Goal: Information Seeking & Learning: Understand process/instructions

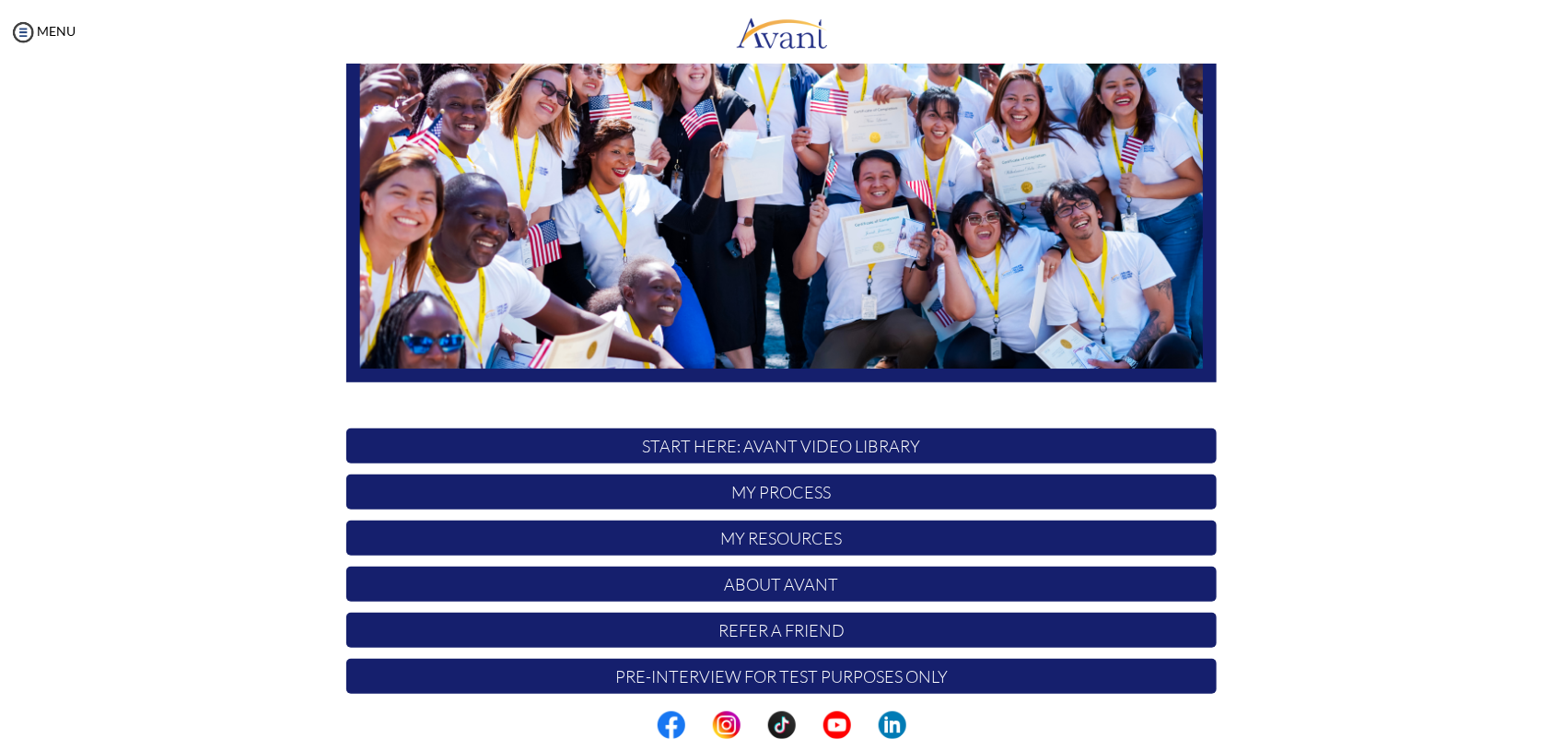
scroll to position [284, 0]
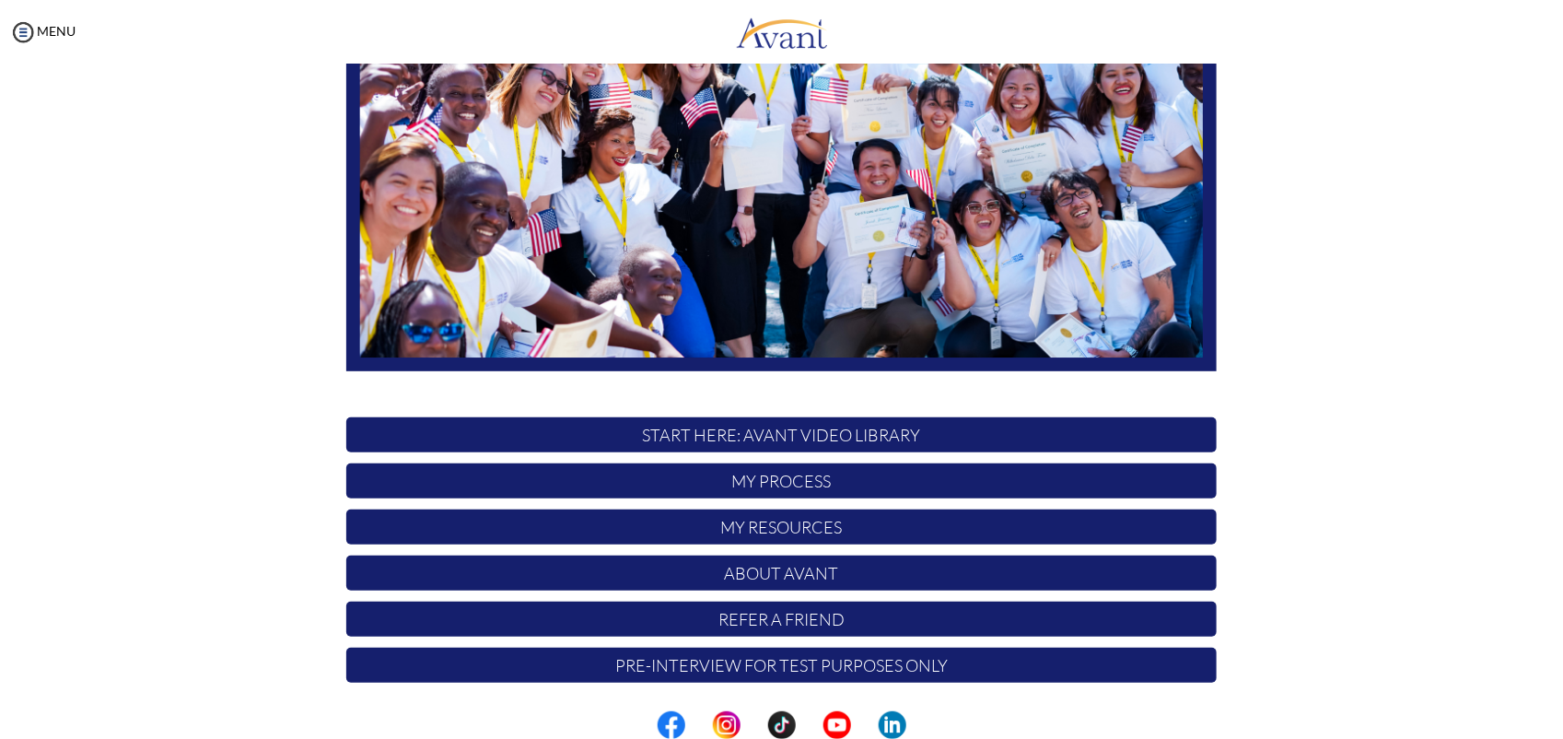
click at [789, 480] on p "My Process" at bounding box center [781, 480] width 871 height 35
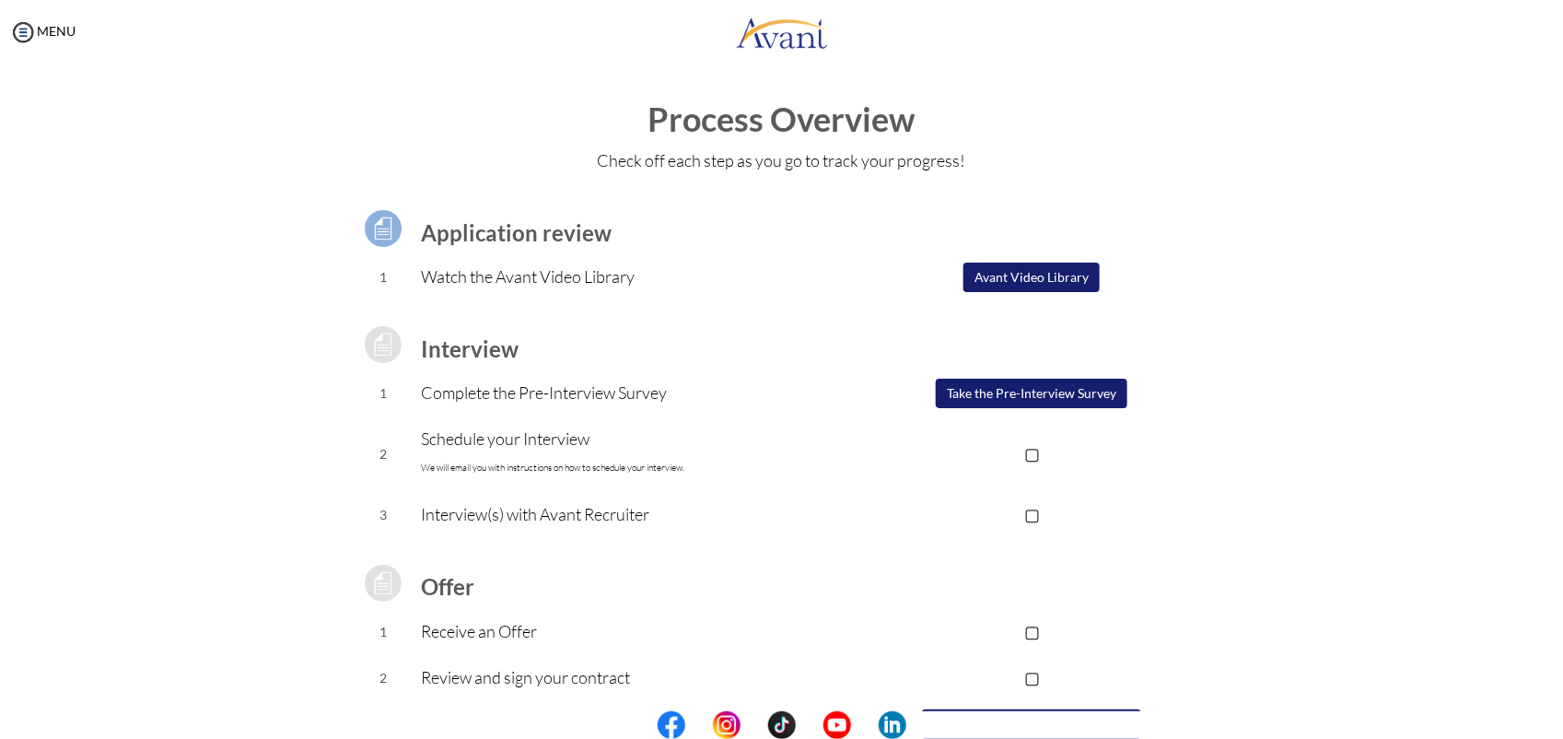
click at [1039, 401] on button "Take the Pre-Interview Survey" at bounding box center [1032, 393] width 192 height 29
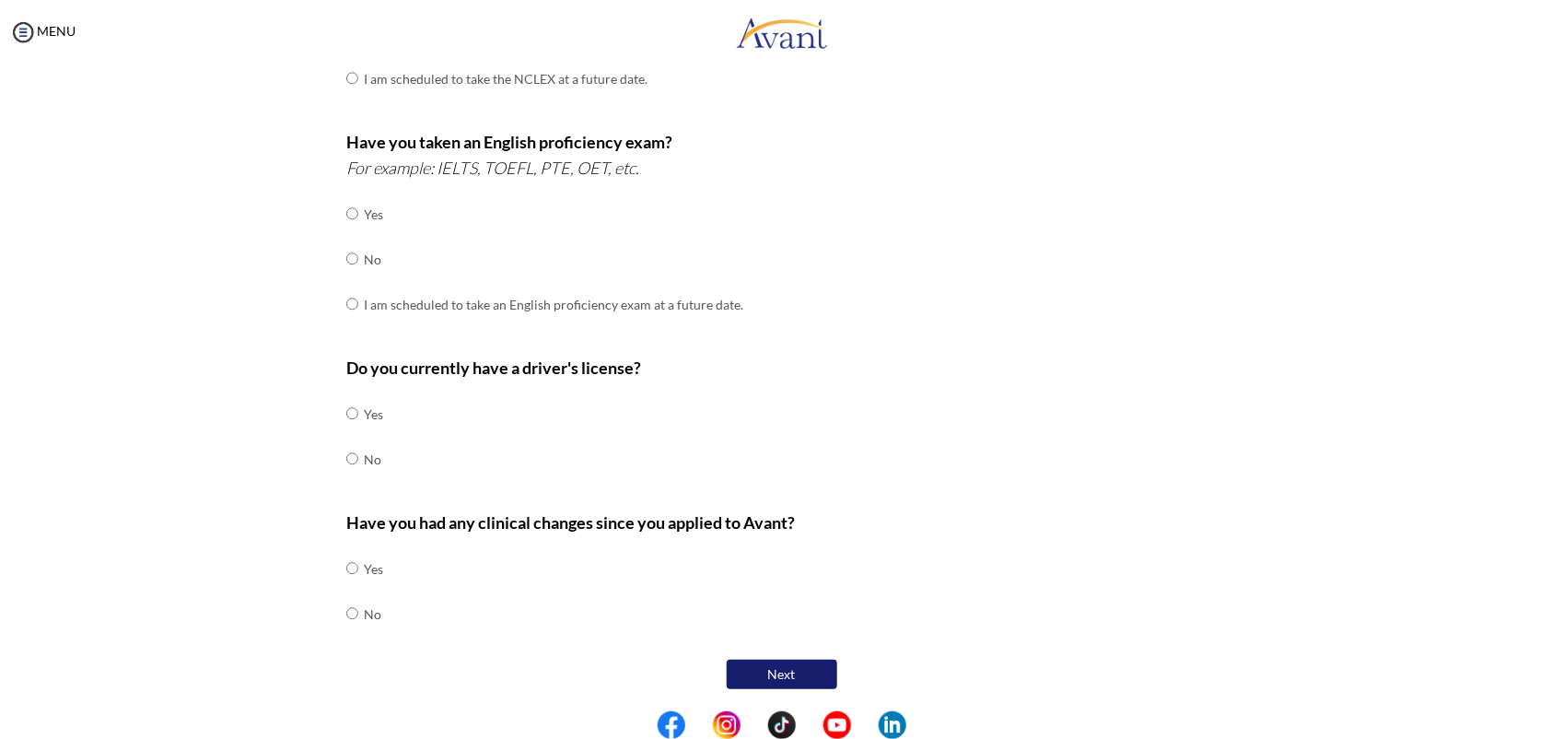
scroll to position [0, 0]
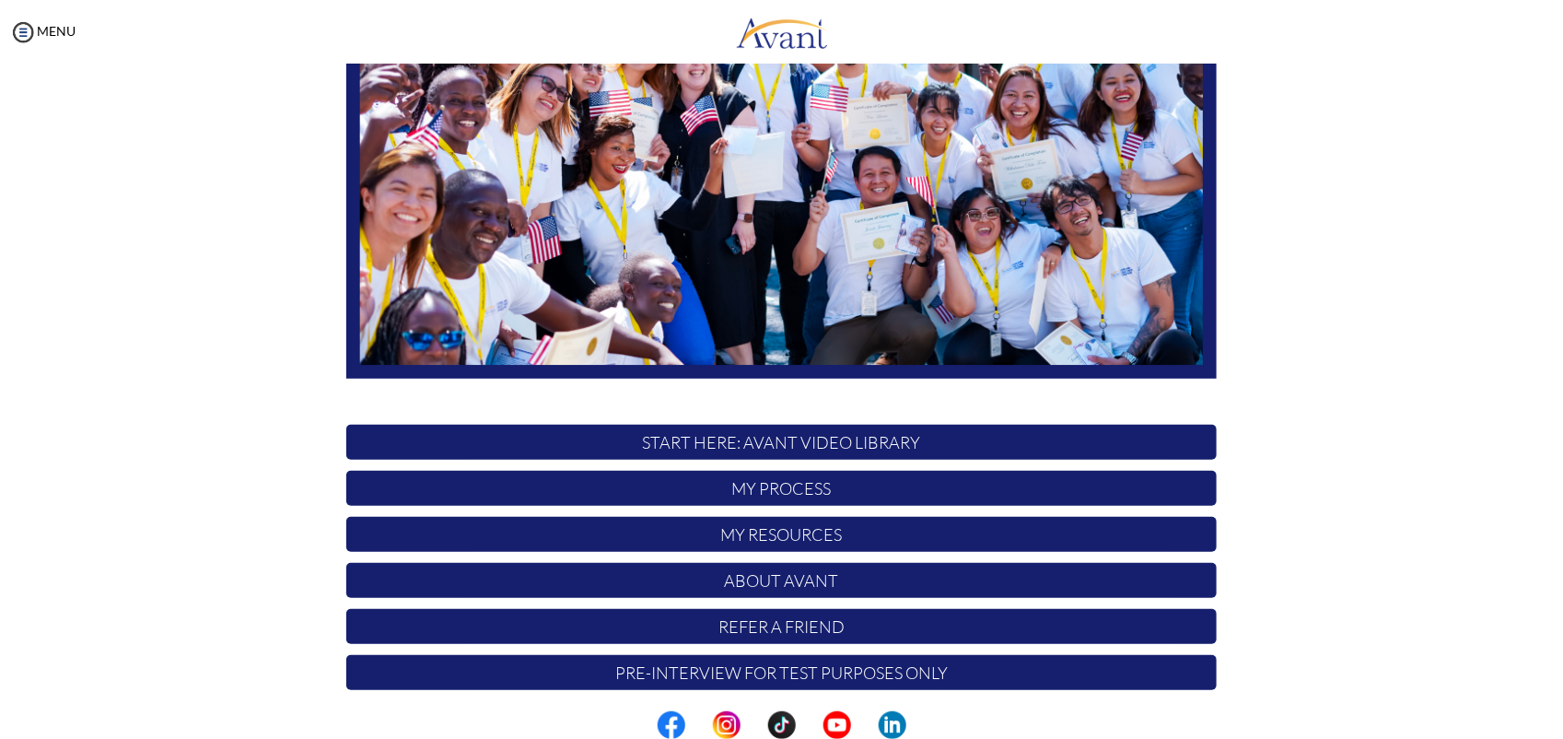
scroll to position [284, 0]
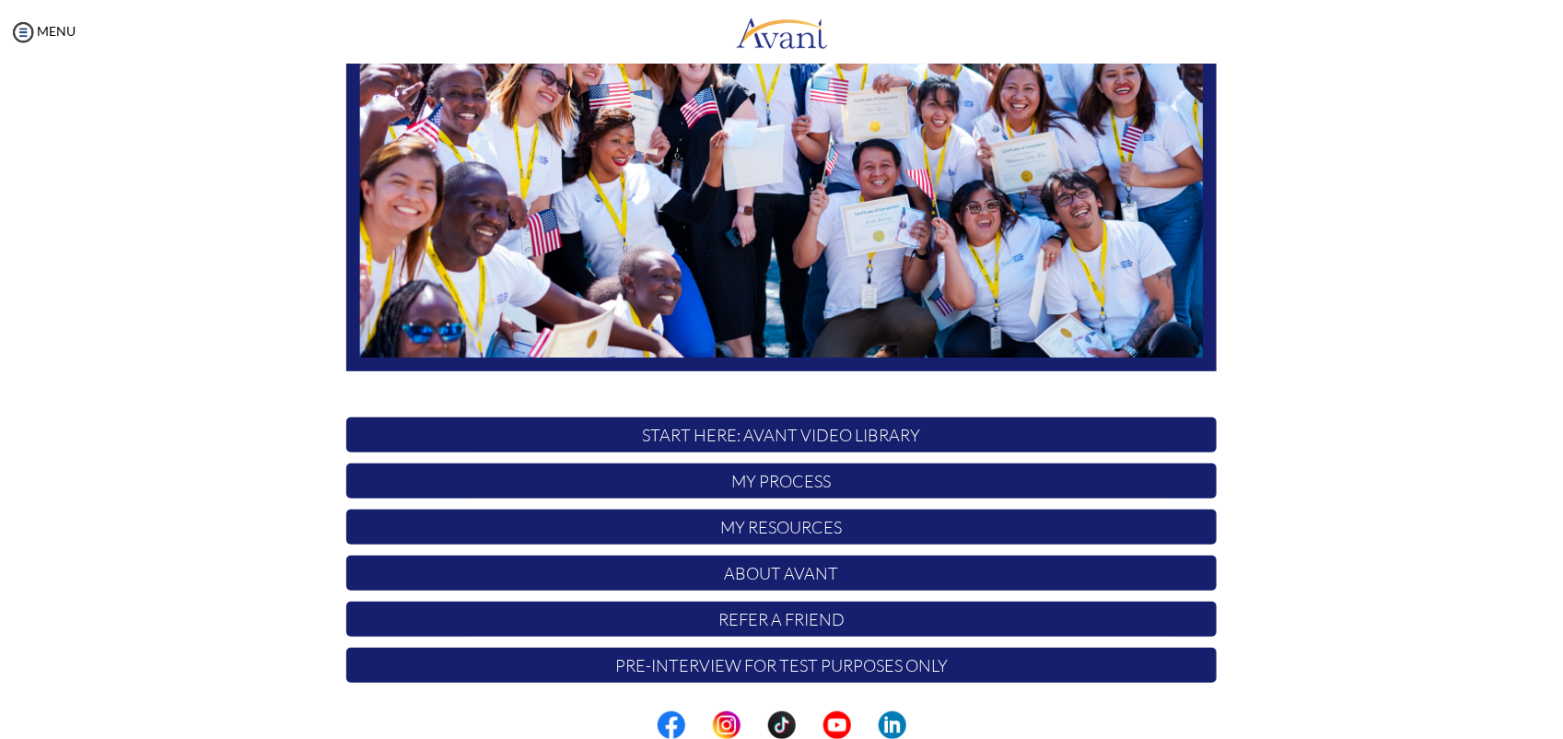
click at [746, 436] on p "START HERE: Avant Video Library" at bounding box center [781, 434] width 871 height 35
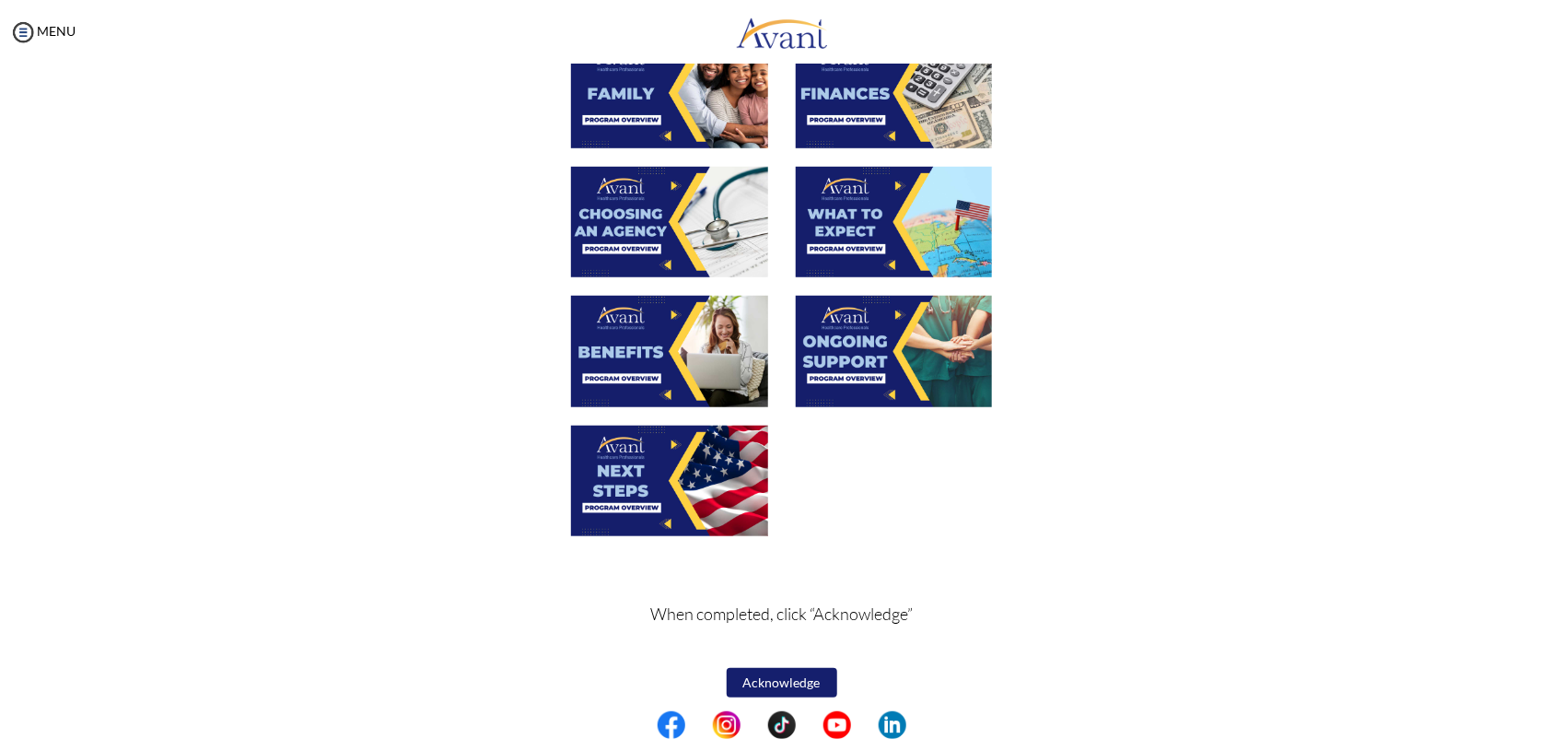
scroll to position [527, 0]
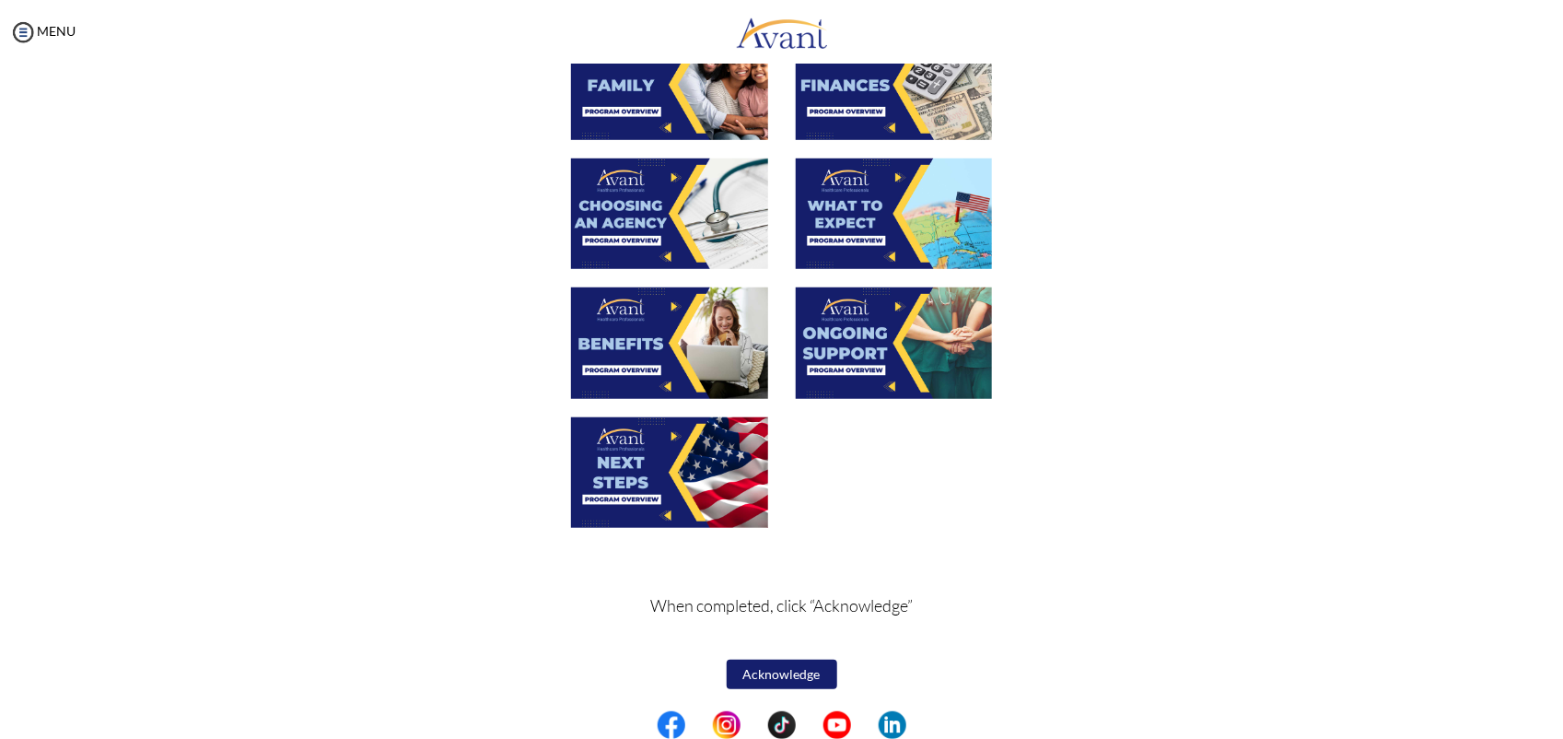
click at [774, 665] on button "Acknowledge" at bounding box center [782, 674] width 111 height 29
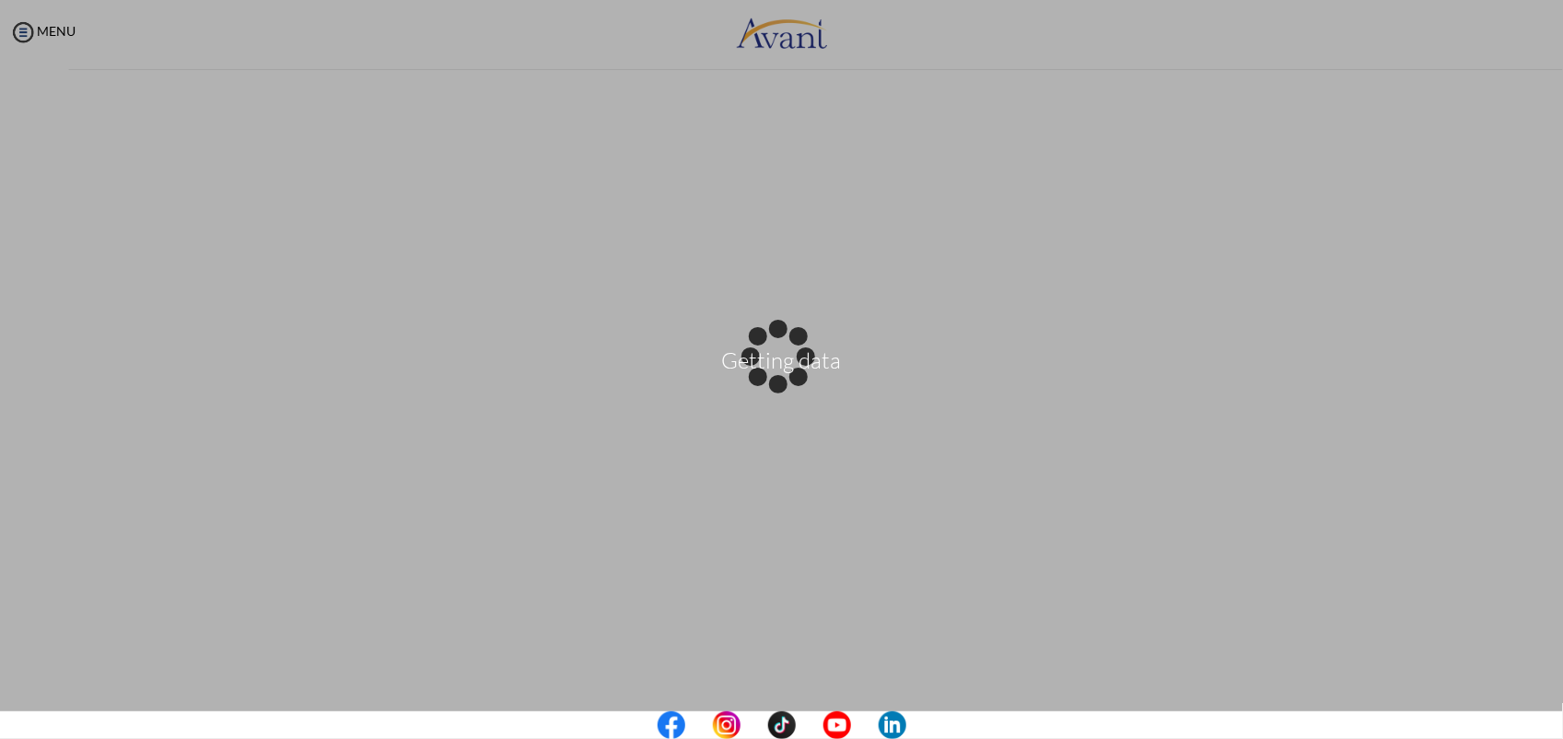
scroll to position [0, 0]
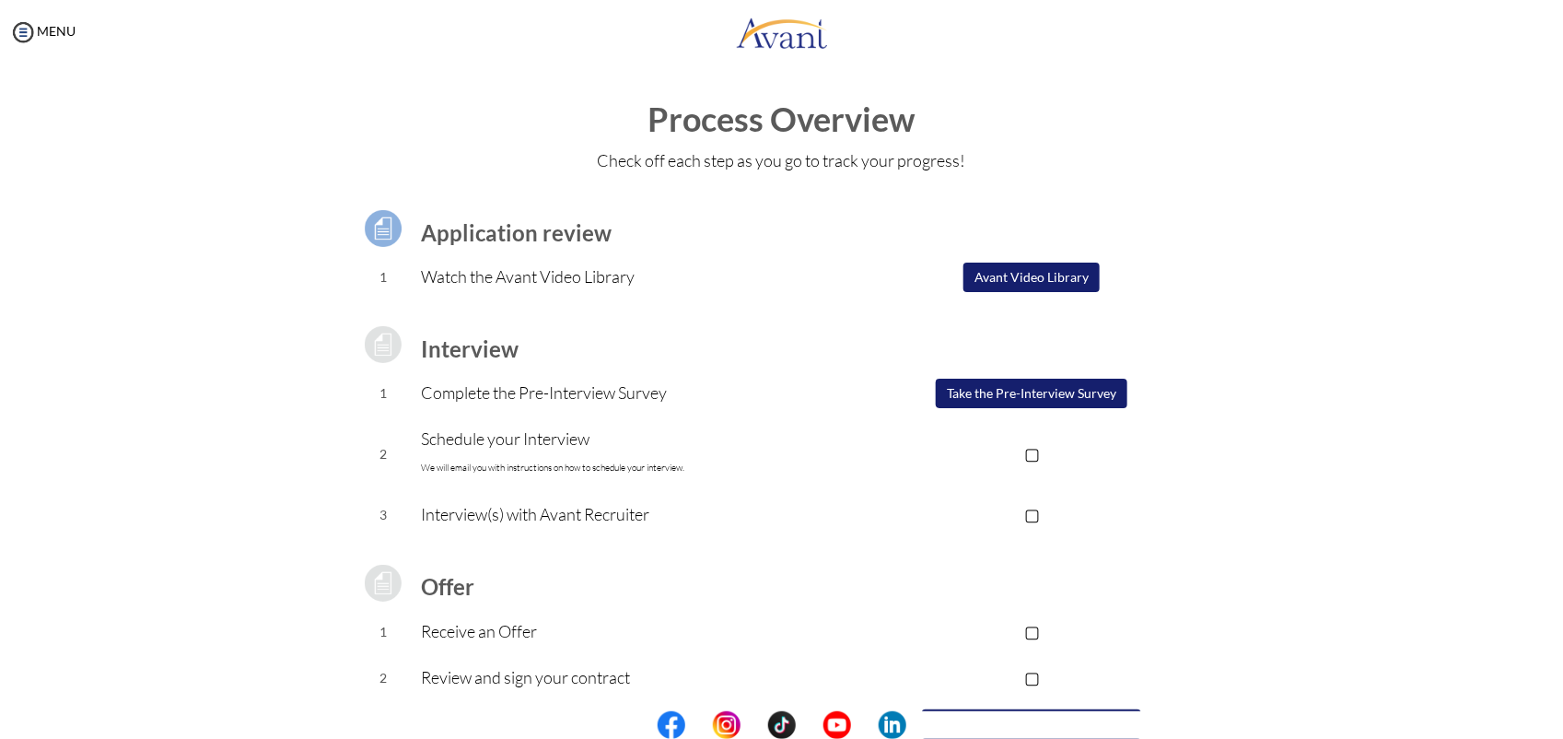
click at [380, 330] on img at bounding box center [383, 345] width 46 height 46
click at [988, 405] on button "Take the Pre-Interview Survey" at bounding box center [1032, 393] width 192 height 29
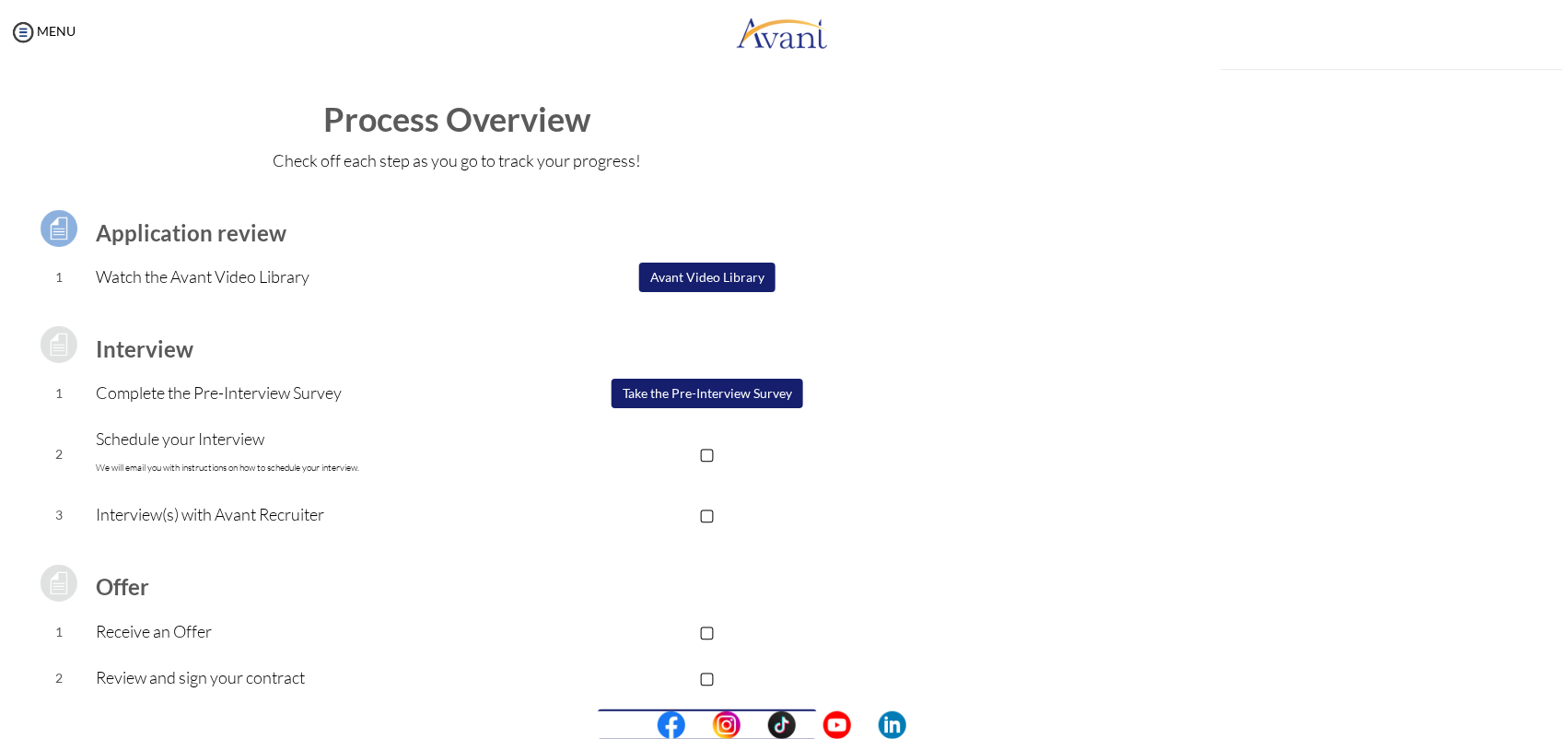
click at [988, 405] on div "My Status What is the next step? We would like you to watch the introductory vi…" at bounding box center [782, 434] width 1564 height 740
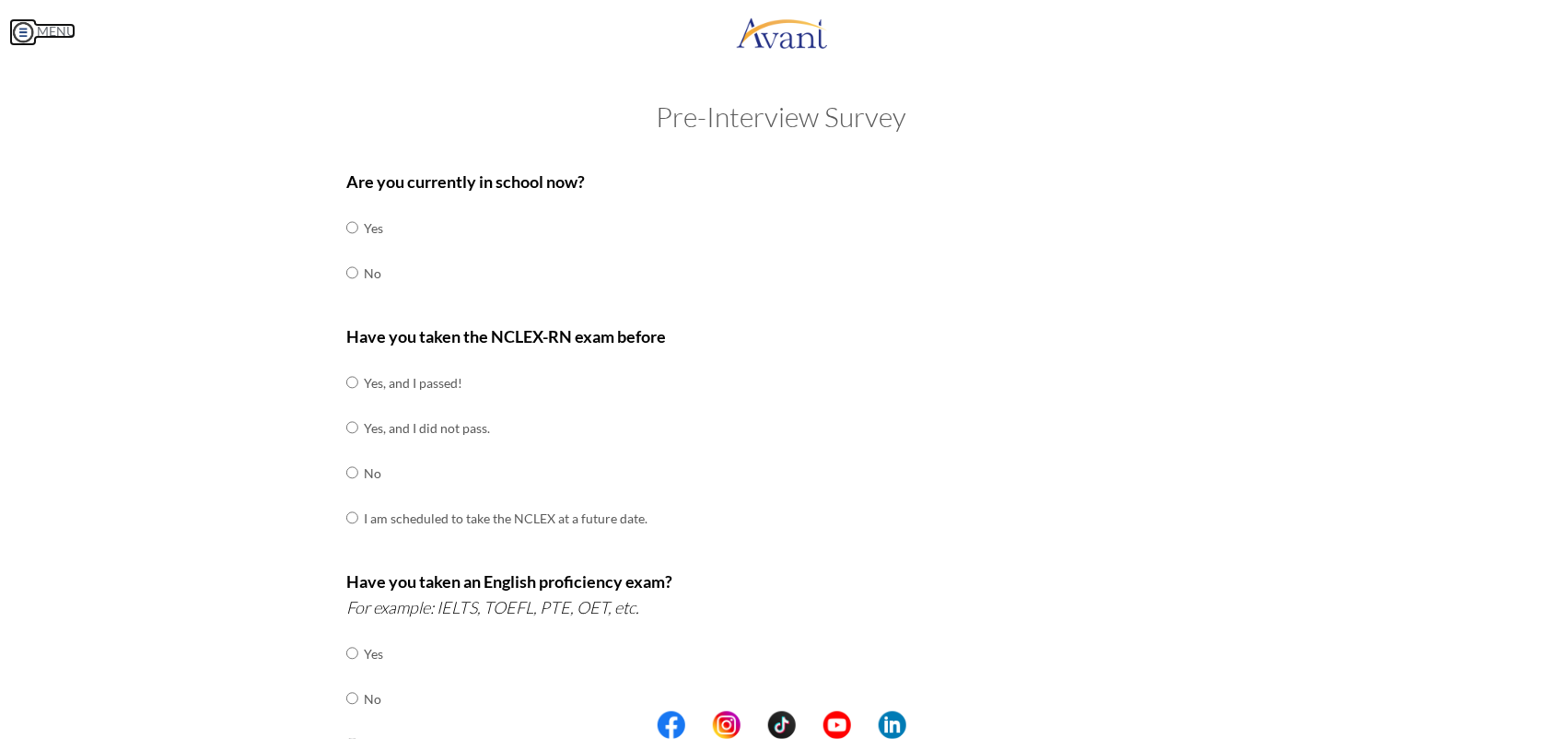
click at [29, 29] on img at bounding box center [23, 32] width 28 height 28
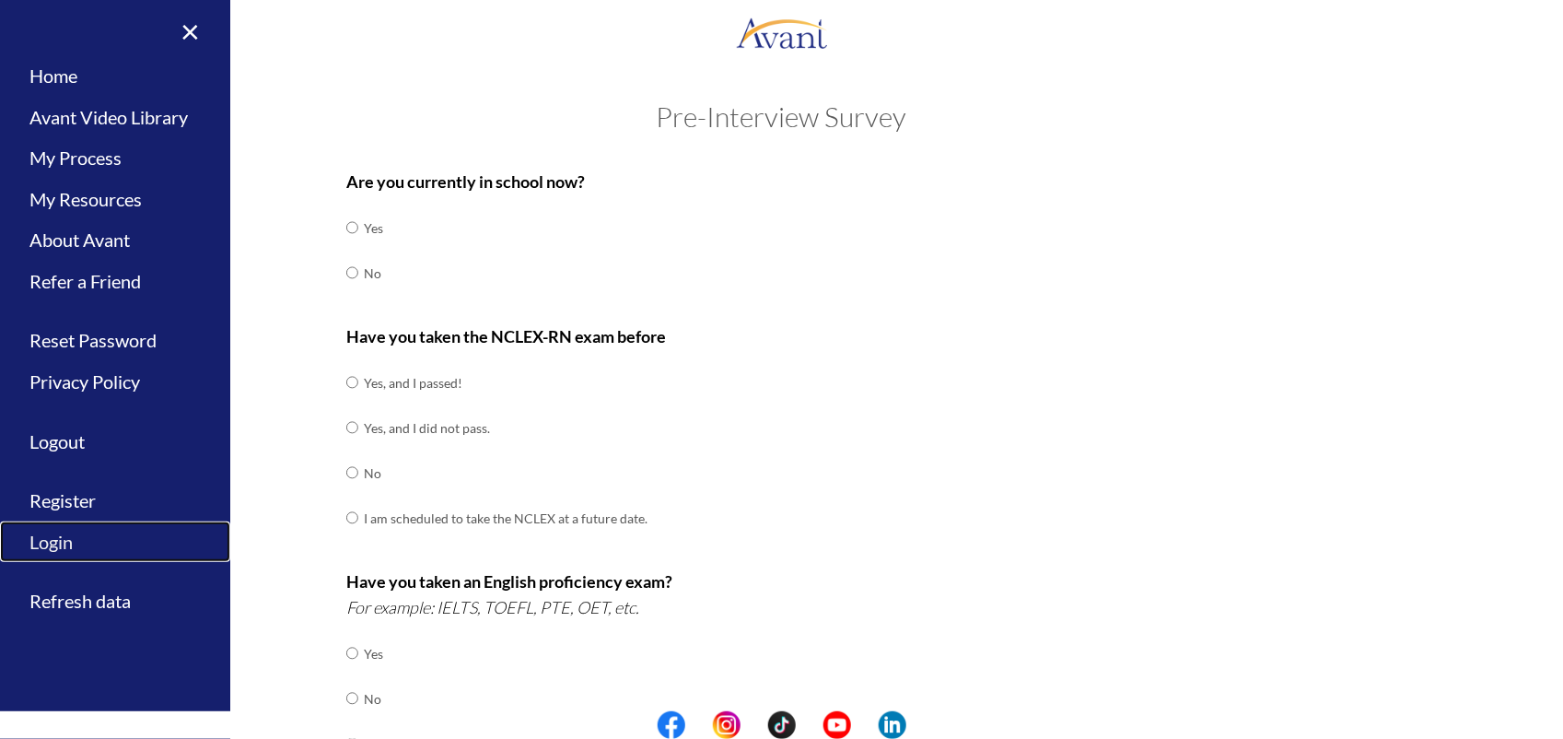
click at [49, 548] on link "Login" at bounding box center [115, 541] width 230 height 41
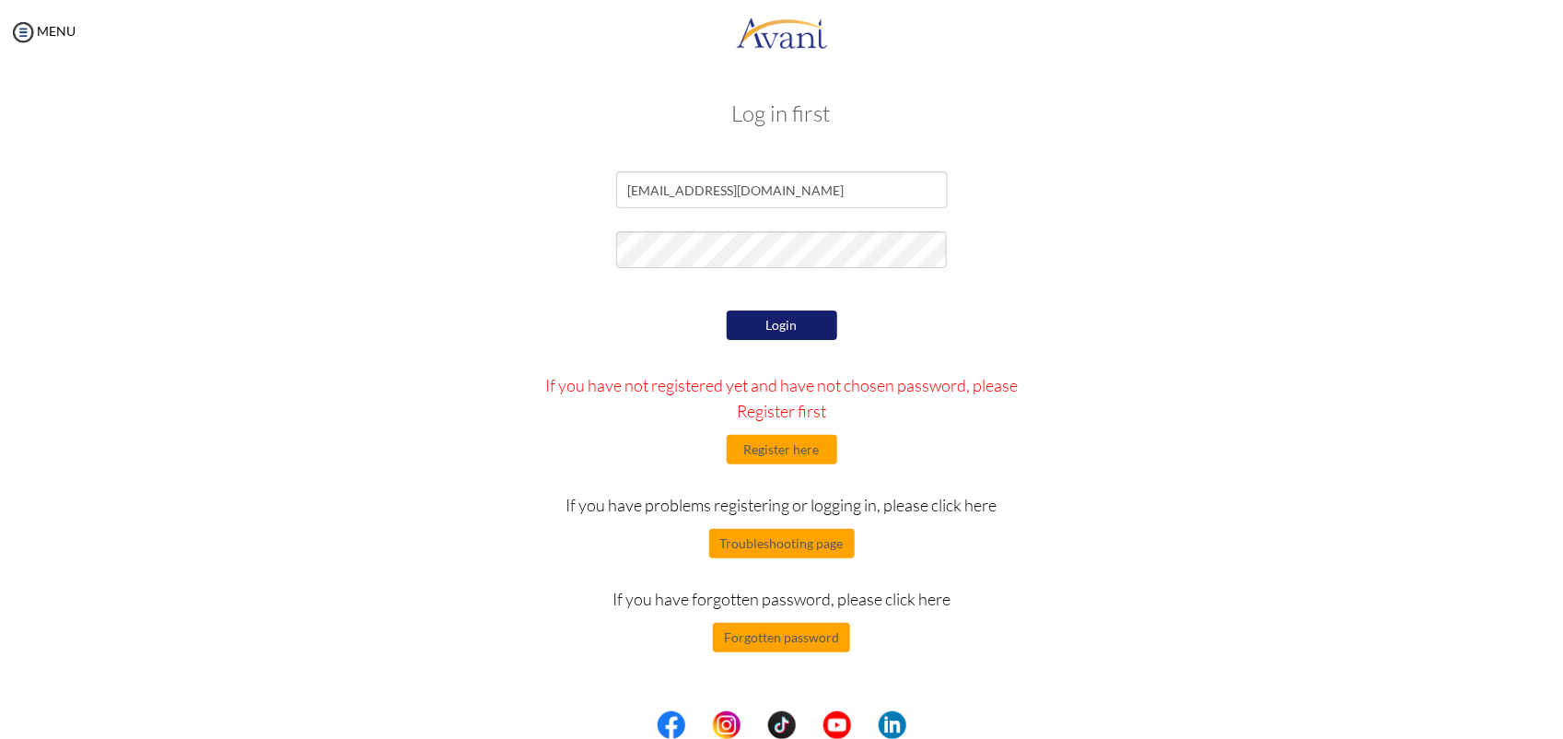
click at [797, 324] on button "Login" at bounding box center [782, 324] width 111 height 29
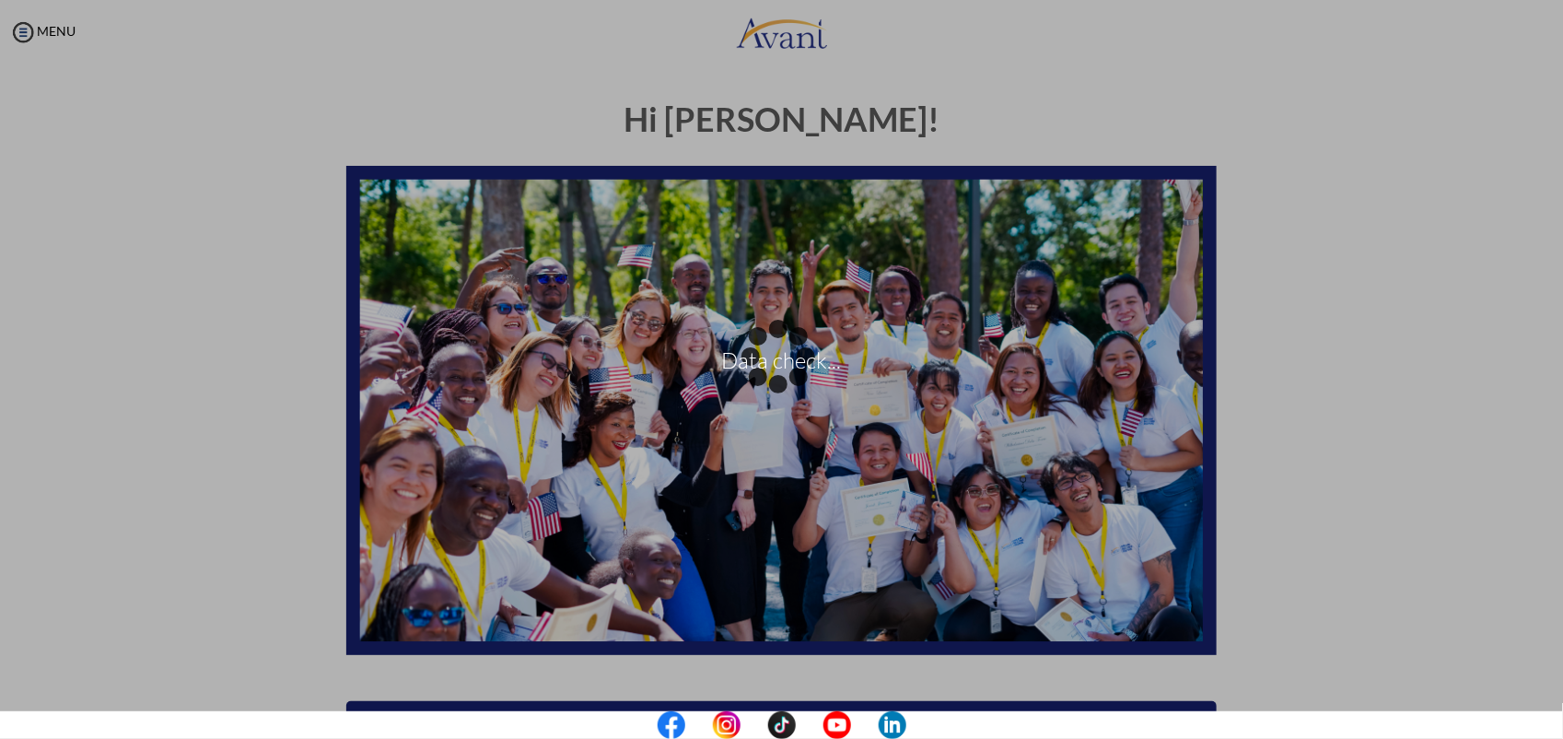
click at [795, 382] on div "Data check..." at bounding box center [782, 370] width 26 height 26
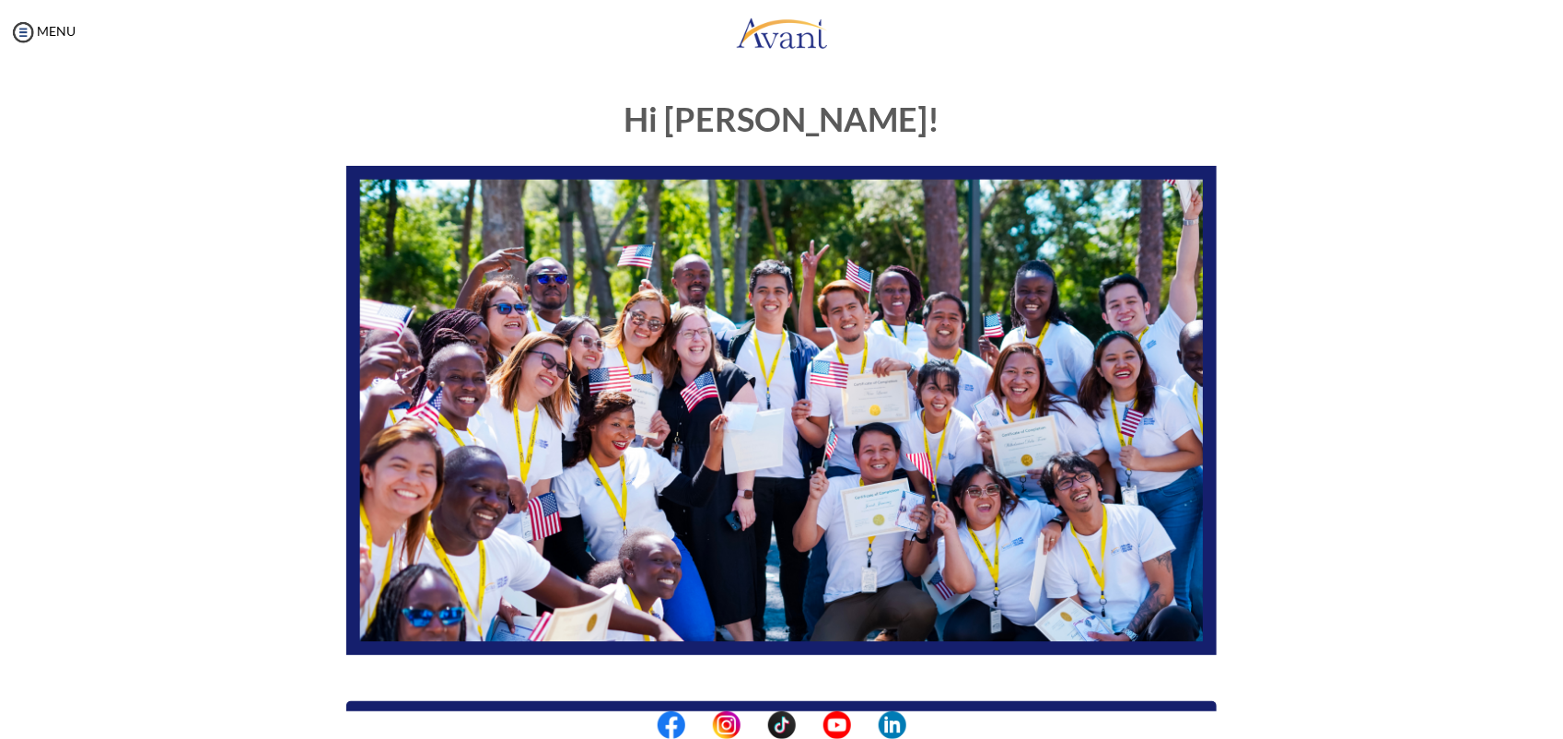
scroll to position [284, 0]
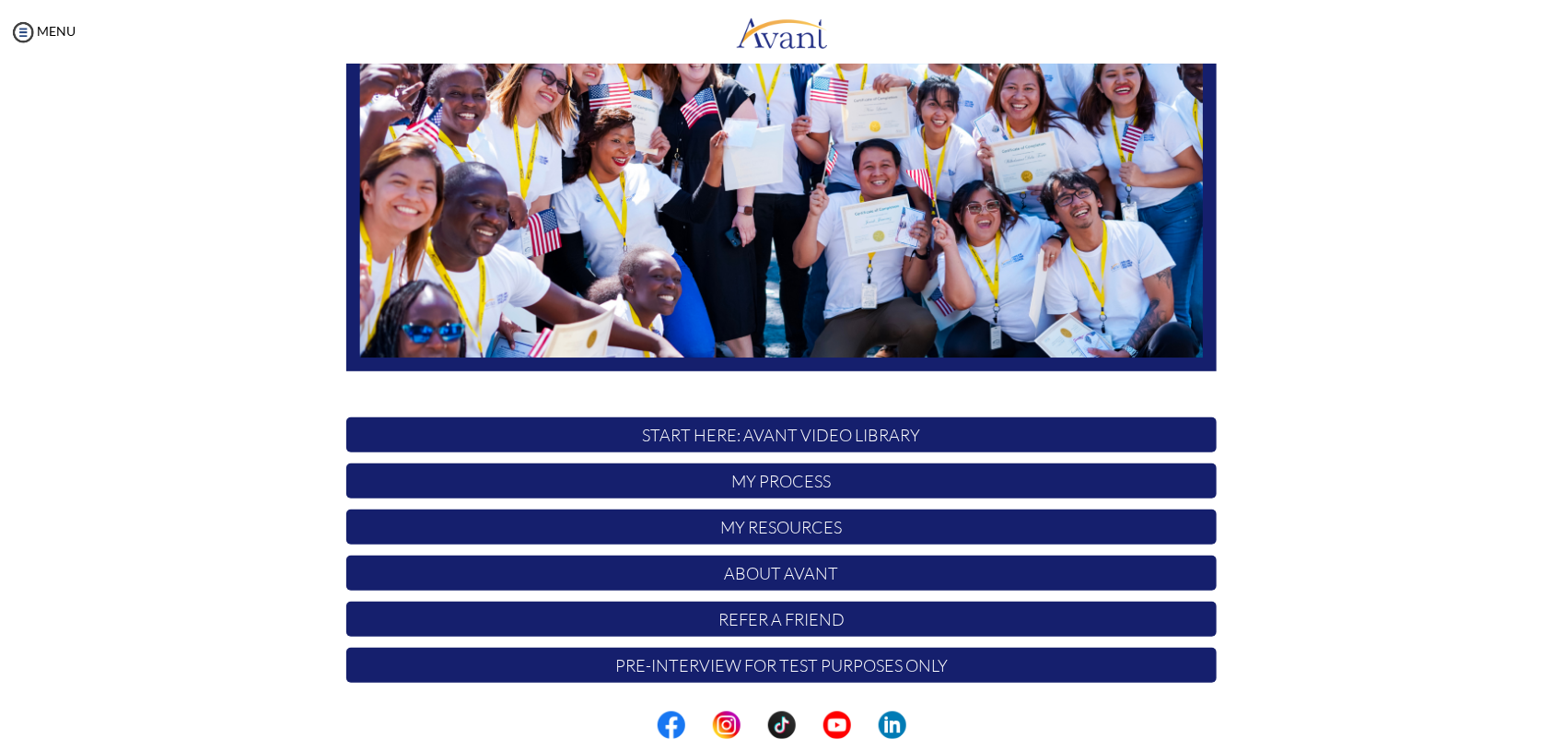
click at [803, 428] on p "START HERE: Avant Video Library" at bounding box center [781, 434] width 871 height 35
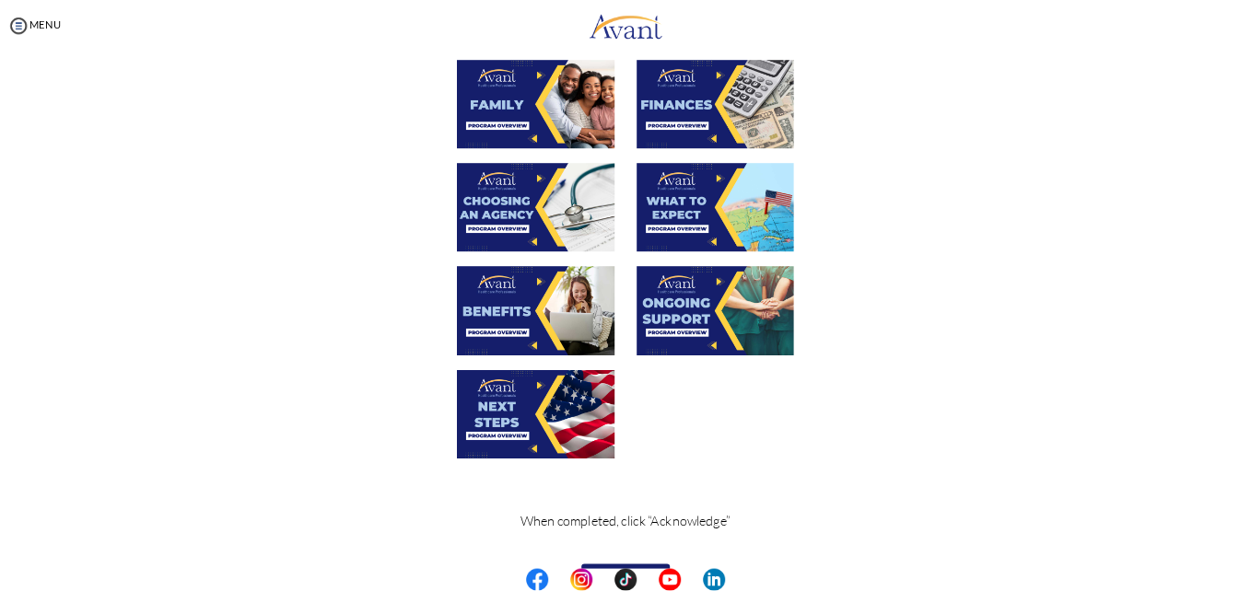
scroll to position [527, 0]
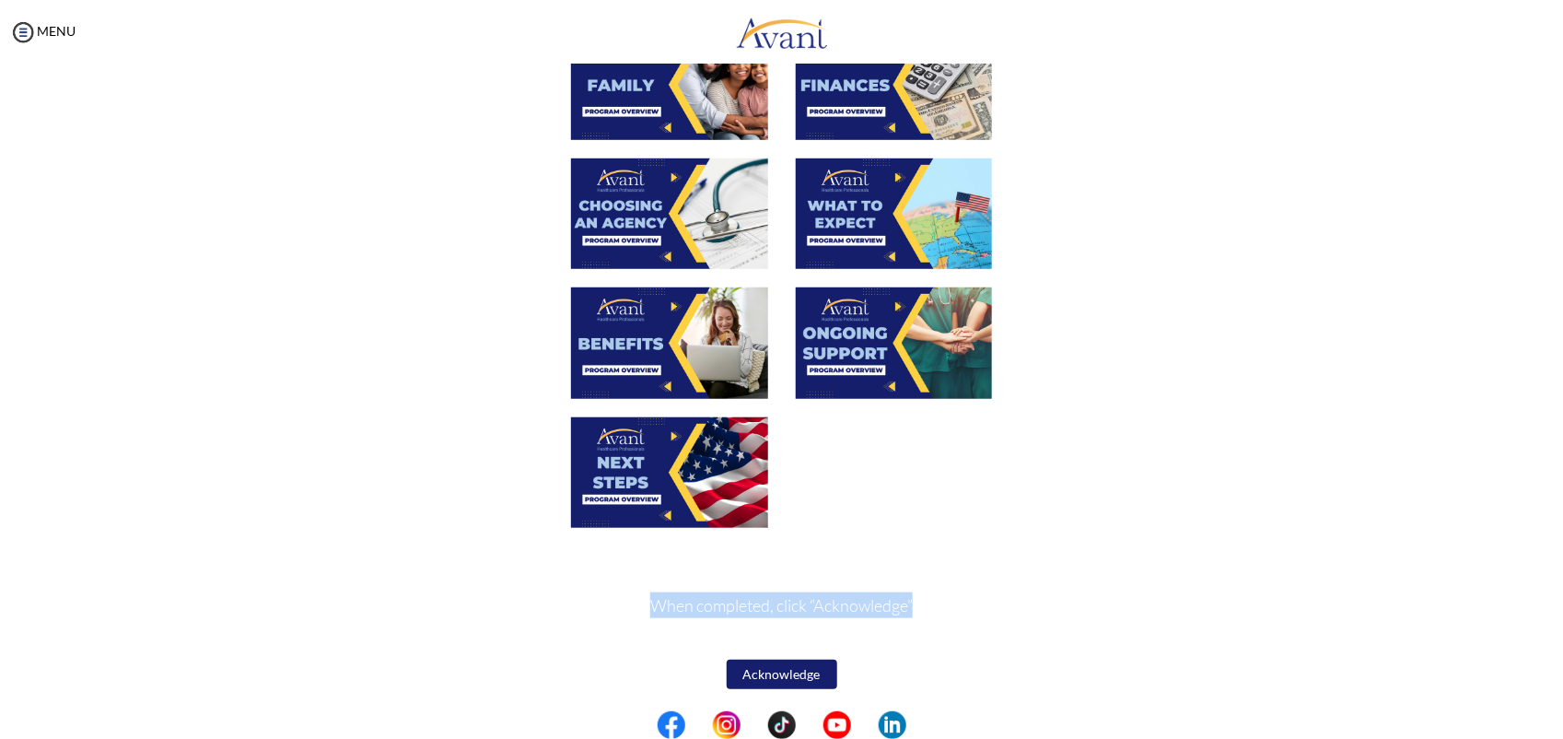
drag, startPoint x: 631, startPoint y: 597, endPoint x: 959, endPoint y: 597, distance: 328.0
click at [959, 597] on p "When completed, click “Acknowledge”" at bounding box center [781, 618] width 871 height 52
copy p "When completed, click “Acknowledge”"
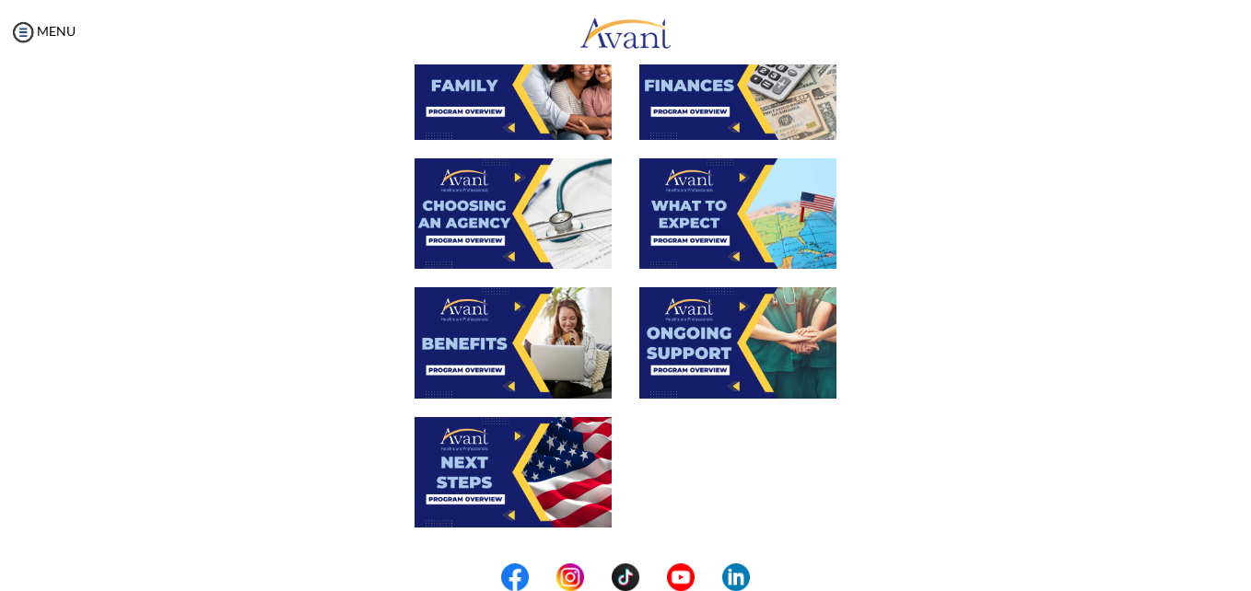
scroll to position [528, 0]
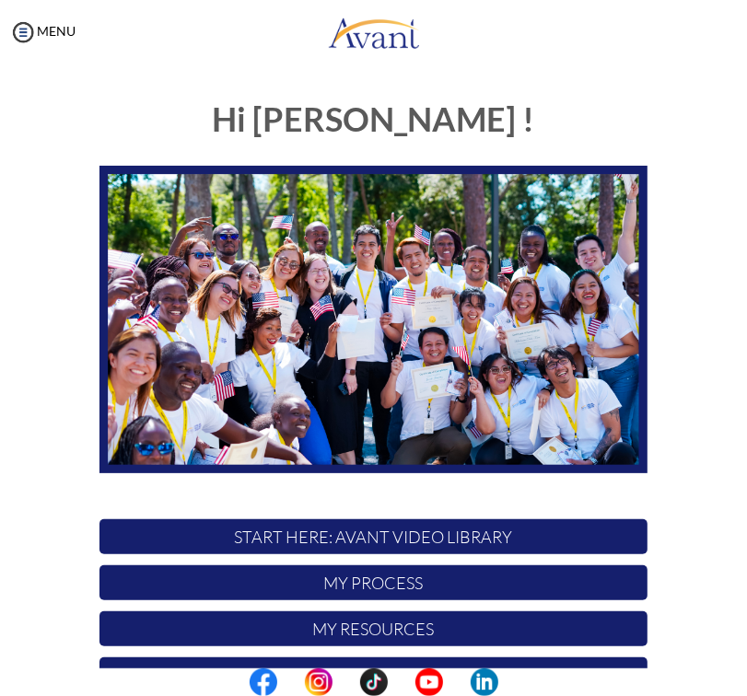
click at [346, 585] on p "My Process" at bounding box center [373, 583] width 548 height 35
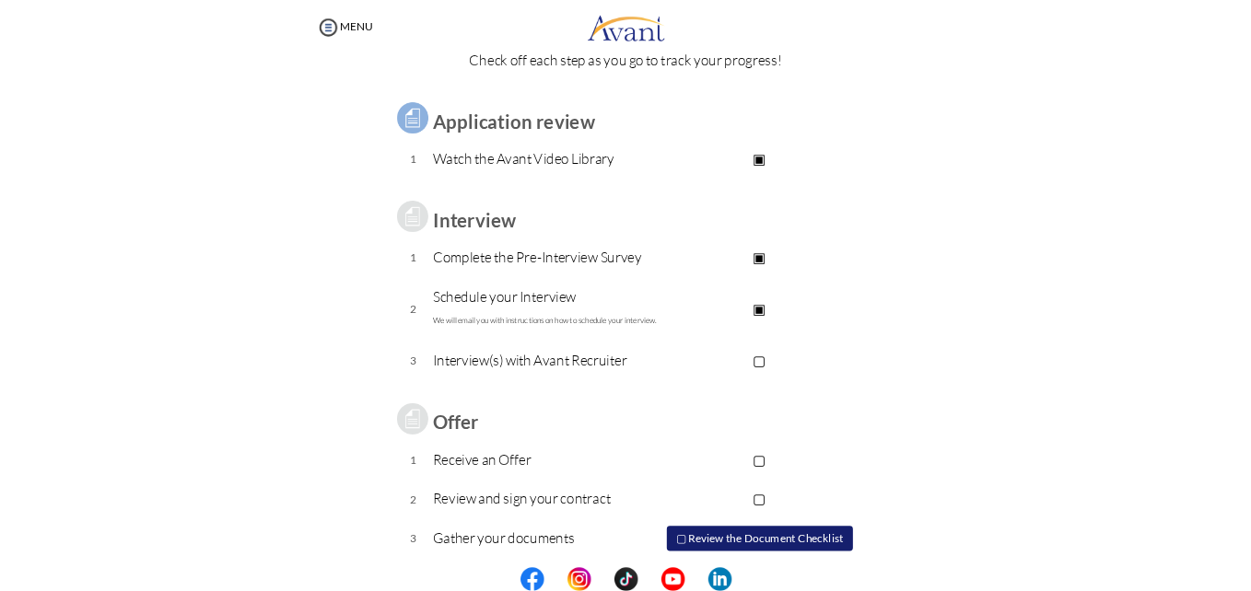
scroll to position [140, 0]
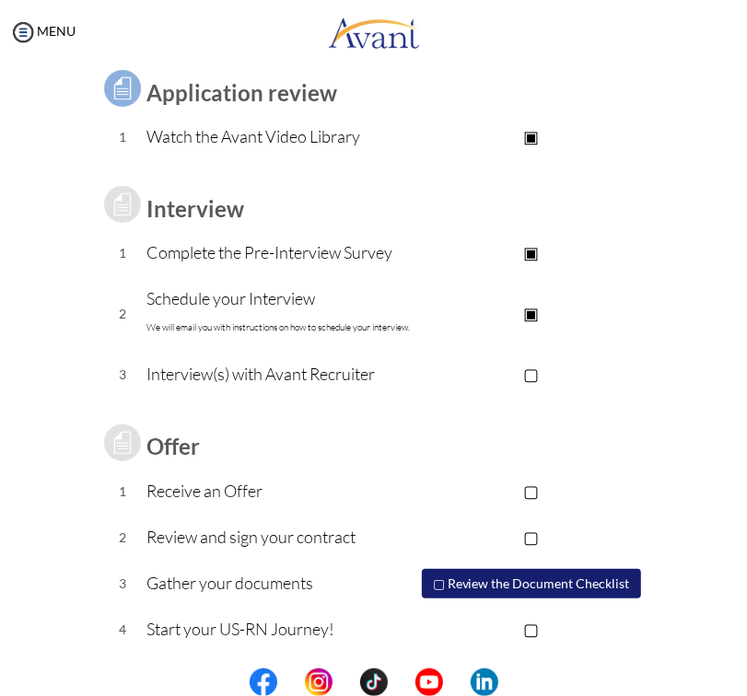
click at [567, 576] on button "▢ Review the Document Checklist" at bounding box center [531, 583] width 219 height 29
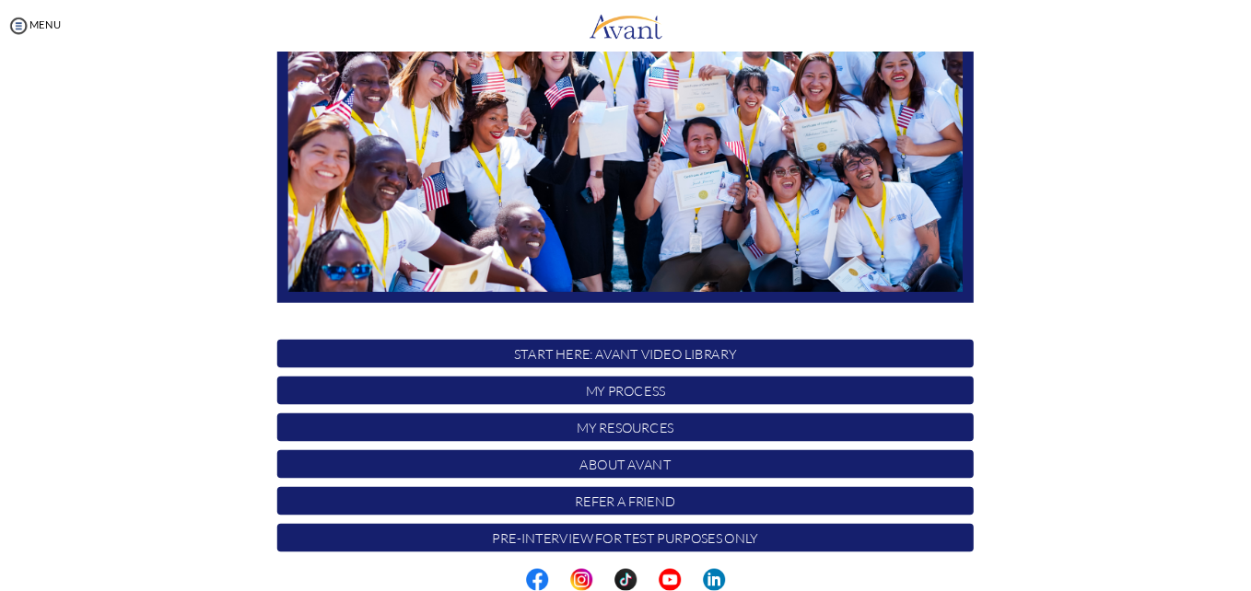
scroll to position [277, 0]
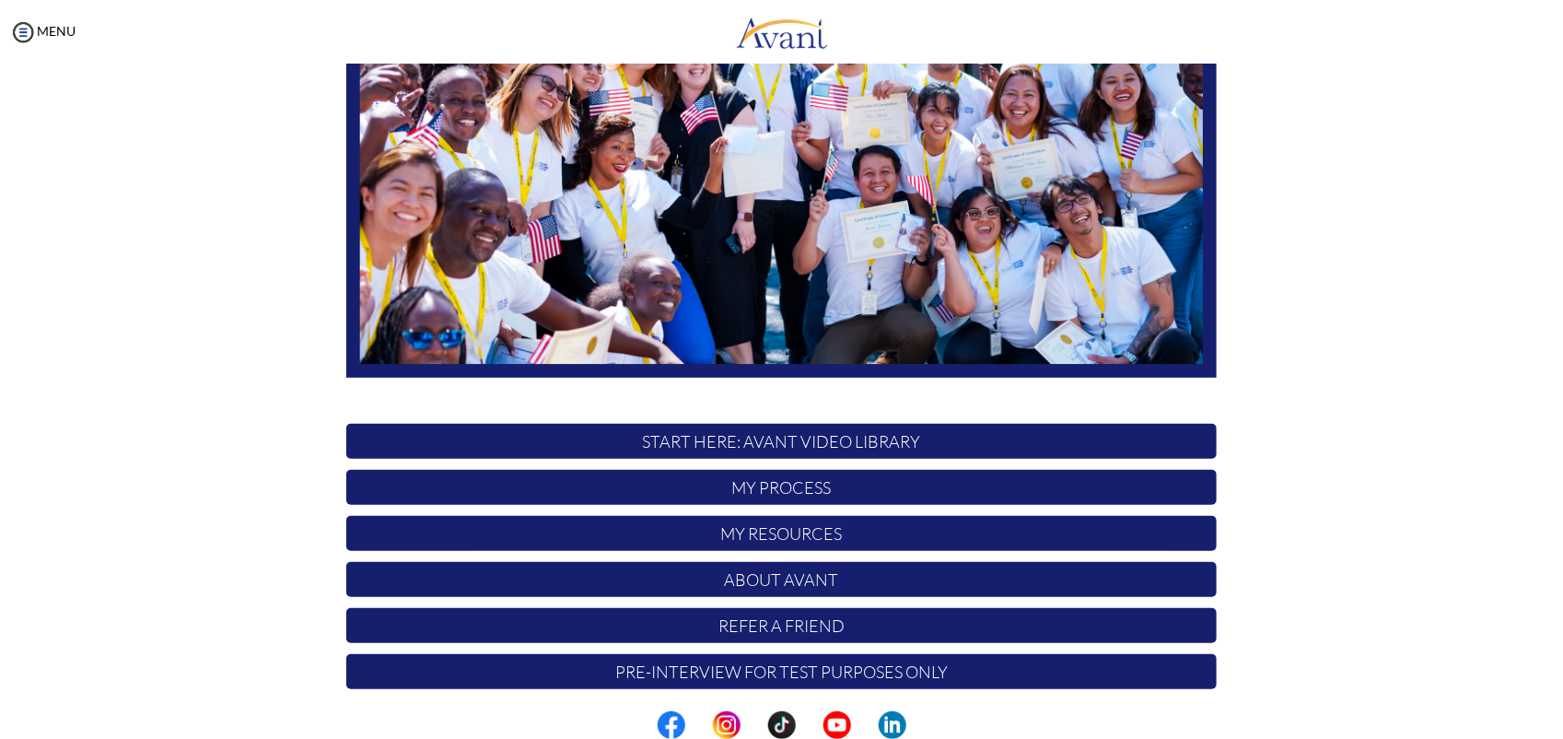
click at [815, 481] on p "My Process" at bounding box center [781, 487] width 871 height 35
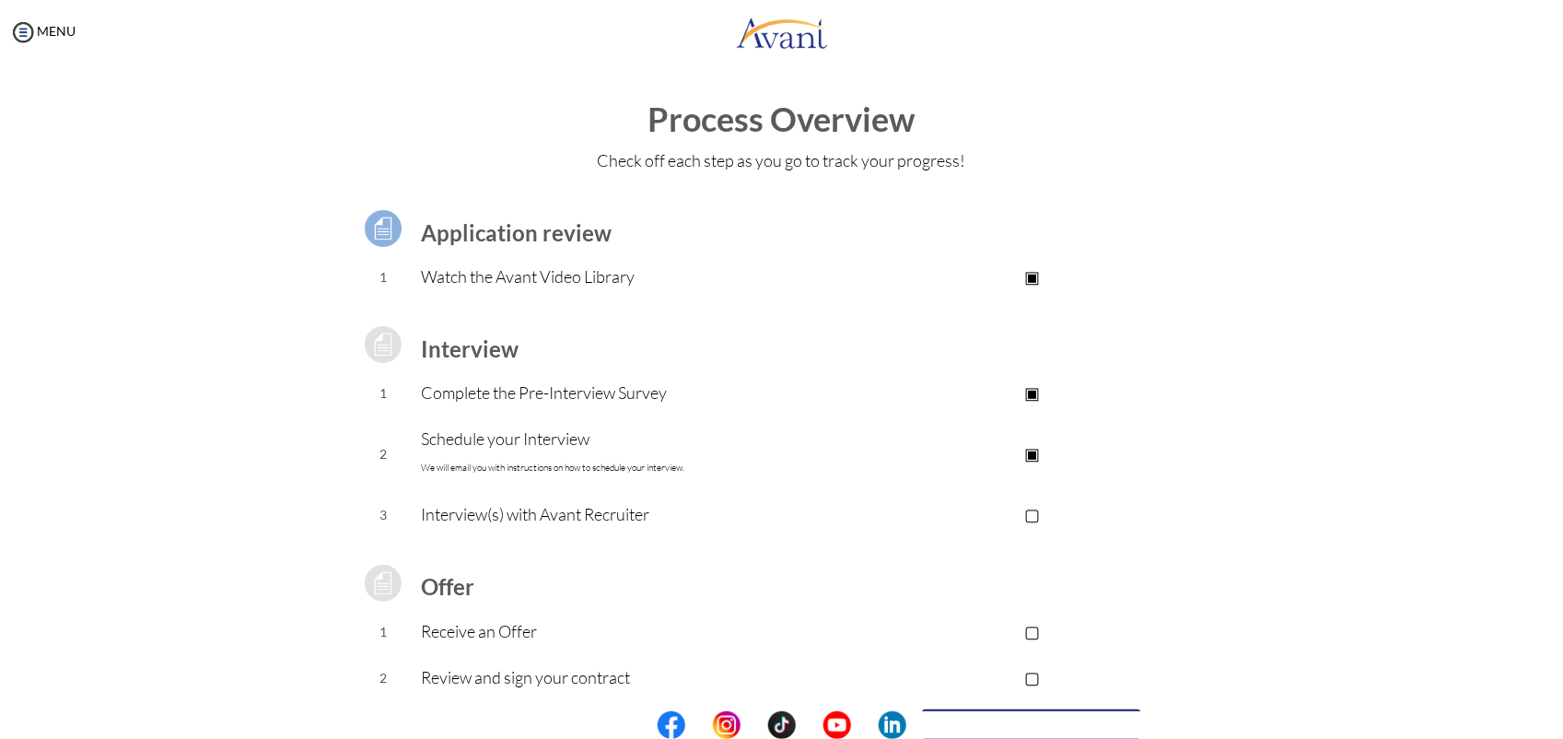
click at [1025, 394] on p "▣" at bounding box center [1032, 393] width 369 height 26
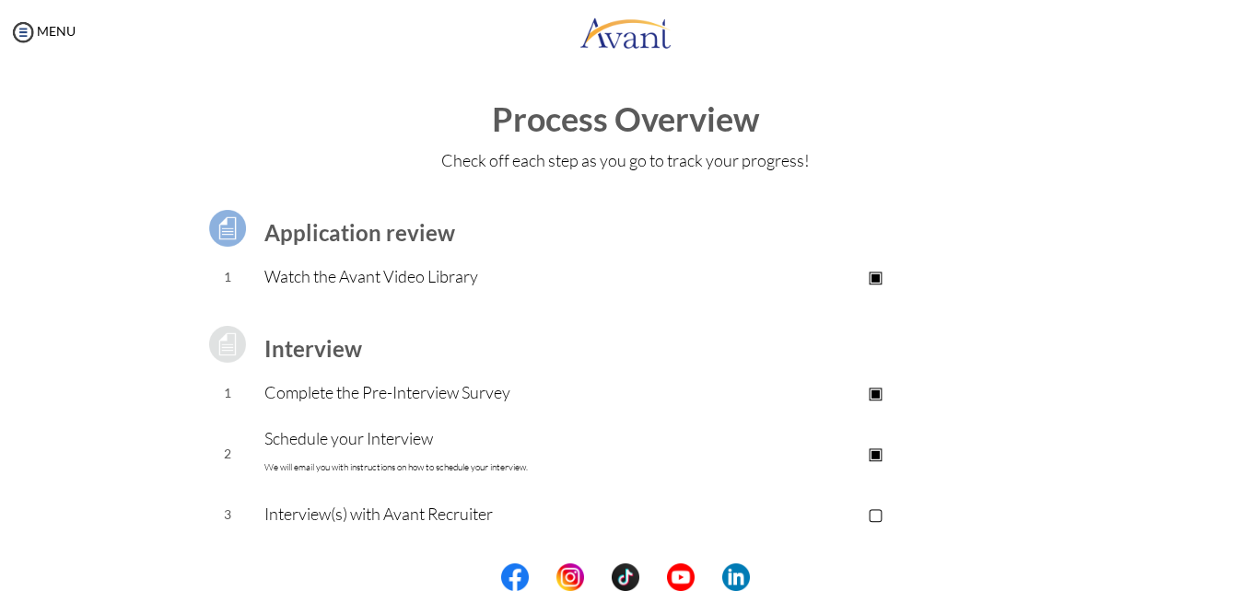
drag, startPoint x: 1188, startPoint y: 2, endPoint x: 801, endPoint y: 292, distance: 483.6
click at [801, 292] on td "▣ Avant Video Library" at bounding box center [875, 277] width 369 height 46
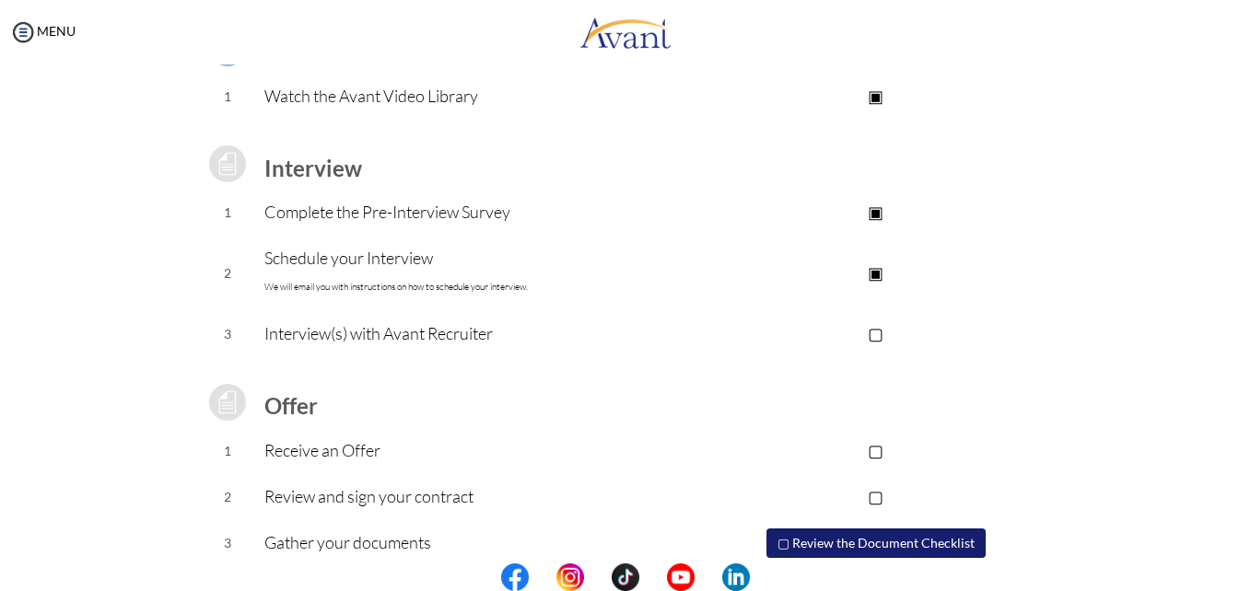
scroll to position [185, 0]
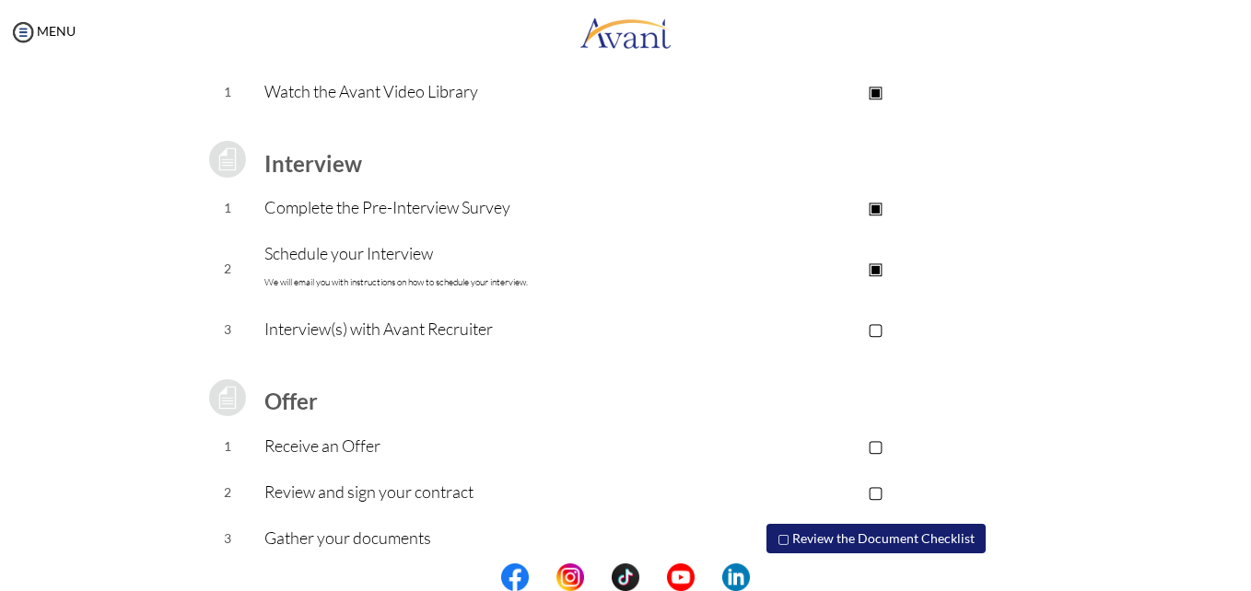
click at [297, 326] on p "Interview(s) with Avant Recruiter" at bounding box center [477, 329] width 427 height 26
click at [876, 331] on p "▢" at bounding box center [875, 329] width 369 height 26
click at [876, 331] on p "▣" at bounding box center [875, 329] width 369 height 26
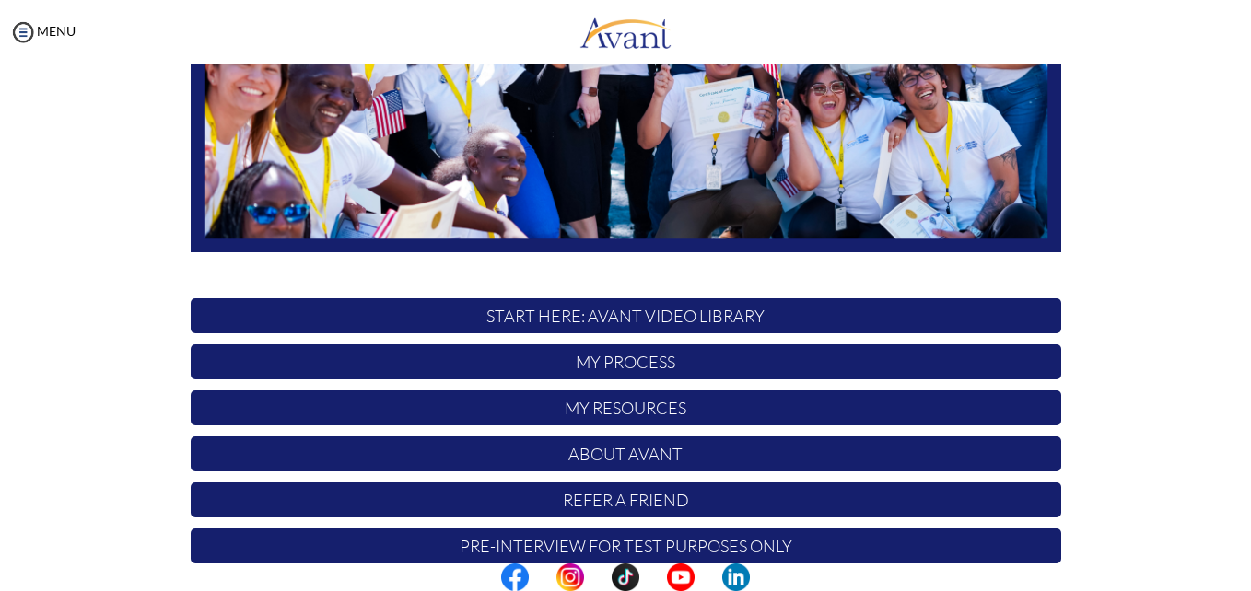
scroll to position [432, 0]
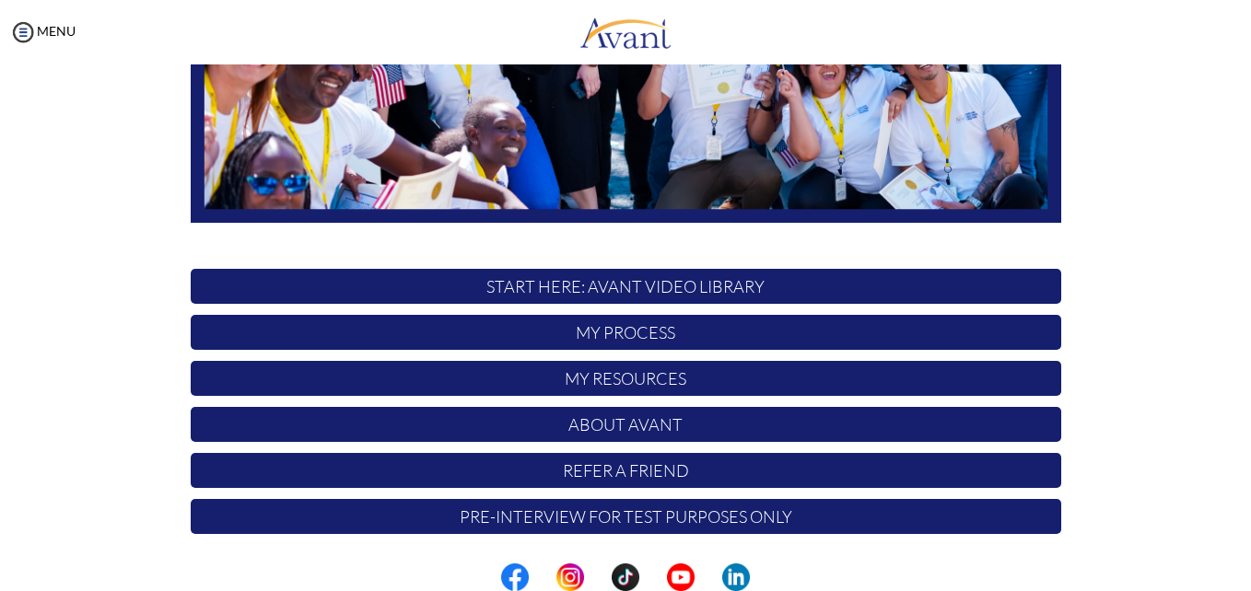
click at [668, 335] on p "My Process" at bounding box center [626, 332] width 871 height 35
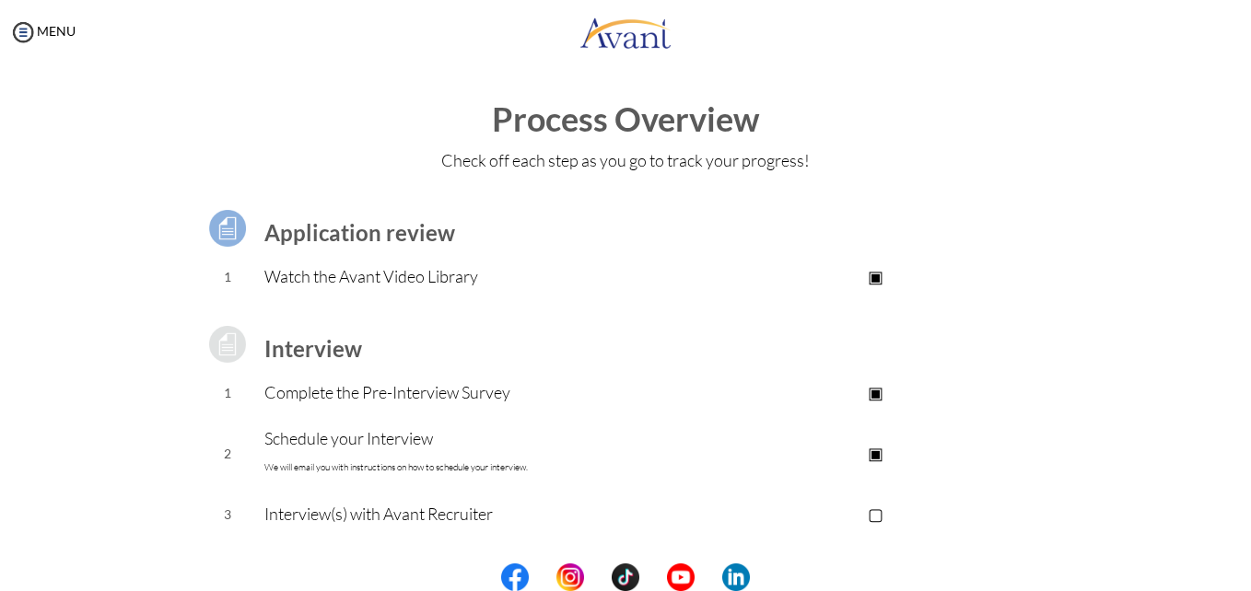
click at [222, 350] on img at bounding box center [228, 345] width 46 height 46
click at [483, 393] on p "Complete the Pre-Interview Survey" at bounding box center [477, 393] width 427 height 26
click at [372, 441] on p "Schedule your Interview We will email you with instructions on how to schedule …" at bounding box center [477, 453] width 427 height 55
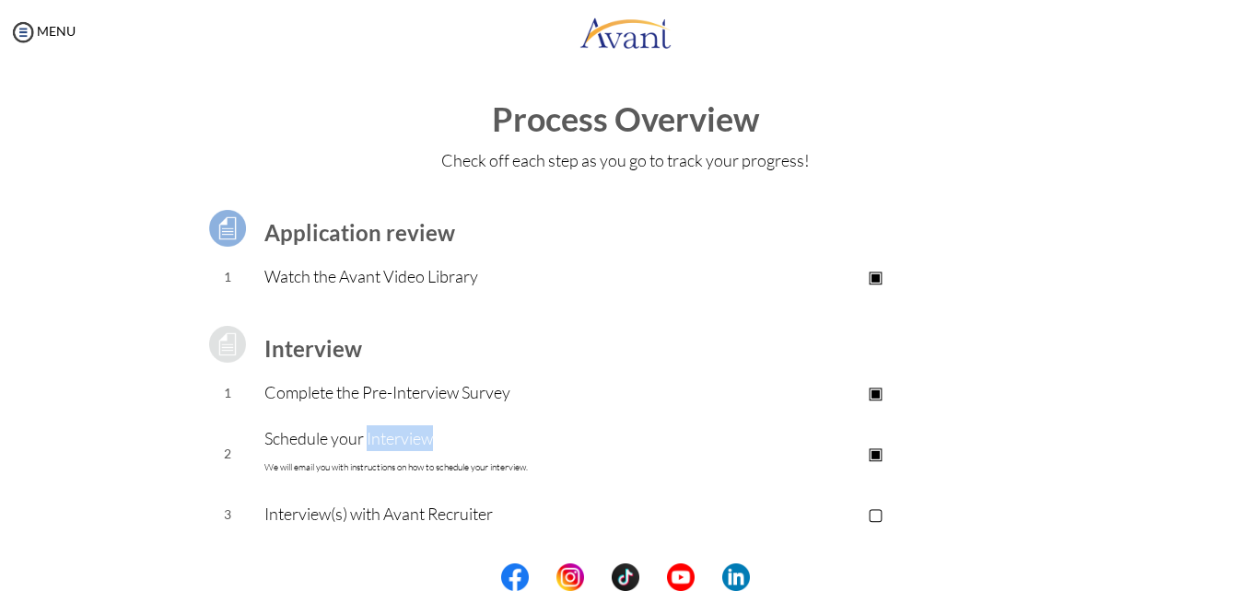
click at [372, 441] on p "Schedule your Interview We will email you with instructions on how to schedule …" at bounding box center [477, 453] width 427 height 55
drag, startPoint x: 372, startPoint y: 441, endPoint x: 342, endPoint y: 515, distance: 79.7
click at [342, 515] on p "Interview(s) with Avant Recruiter" at bounding box center [477, 514] width 427 height 26
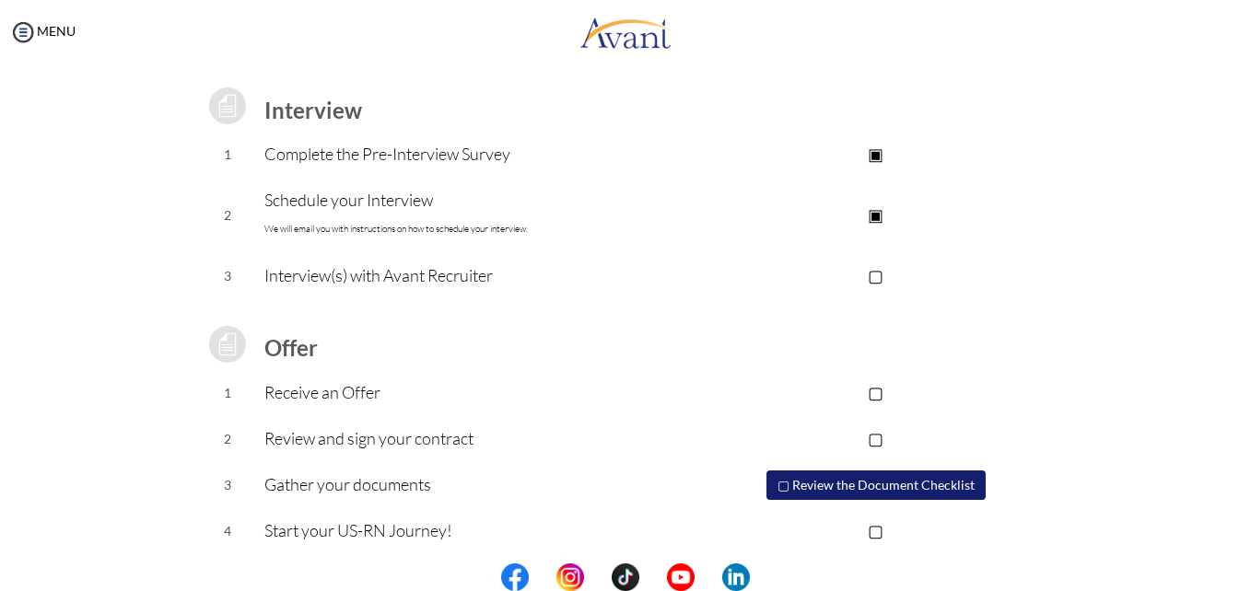
scroll to position [247, 0]
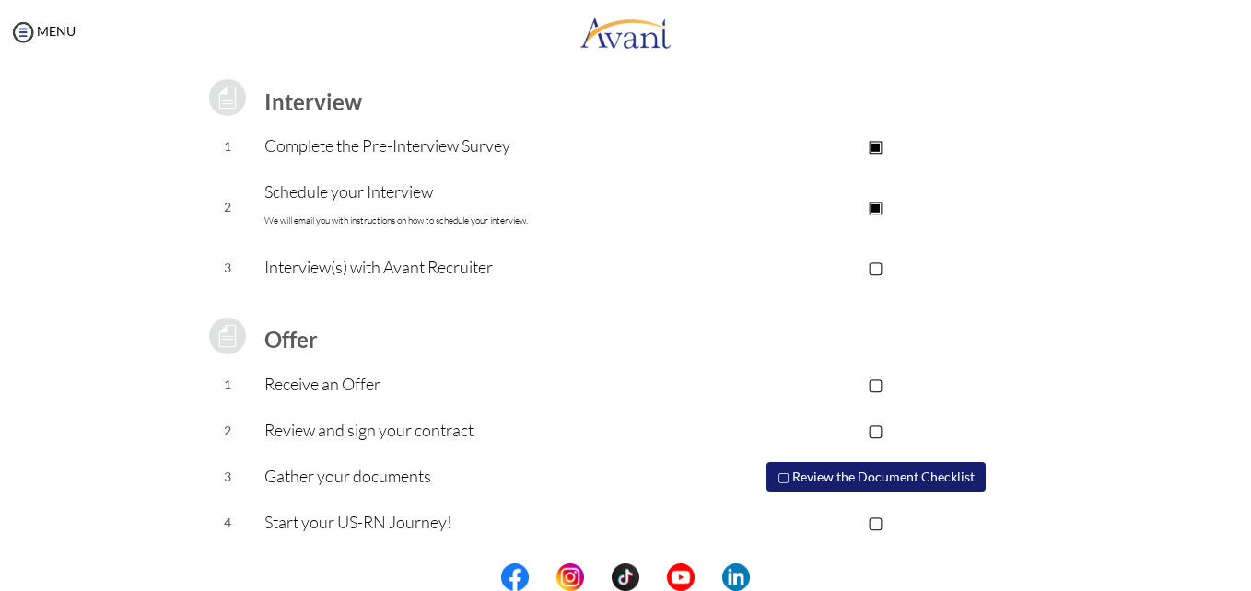
click at [882, 473] on button "▢ Review the Document Checklist" at bounding box center [875, 476] width 219 height 29
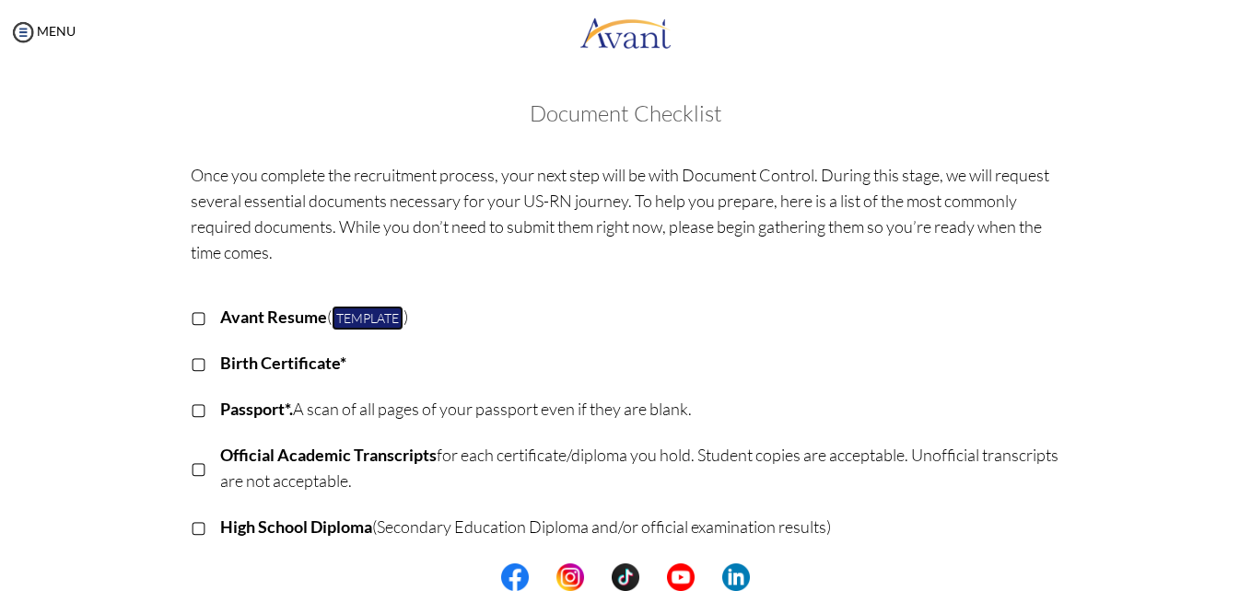
click at [343, 321] on link "Template" at bounding box center [368, 318] width 72 height 25
click at [361, 319] on link "Template" at bounding box center [368, 318] width 72 height 25
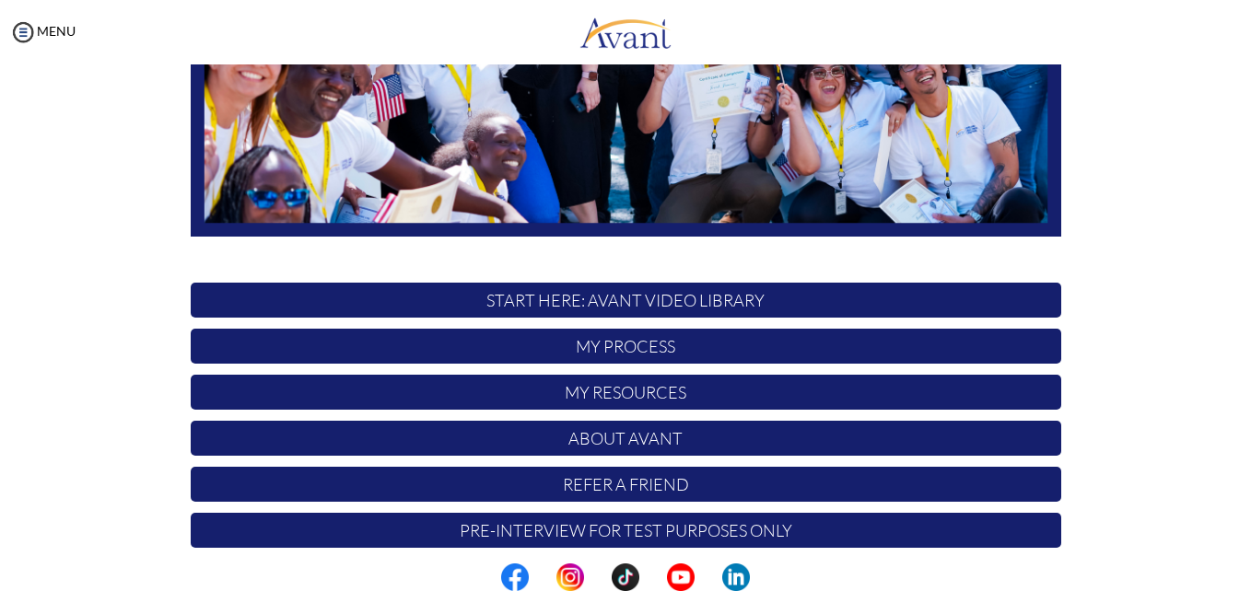
scroll to position [432, 0]
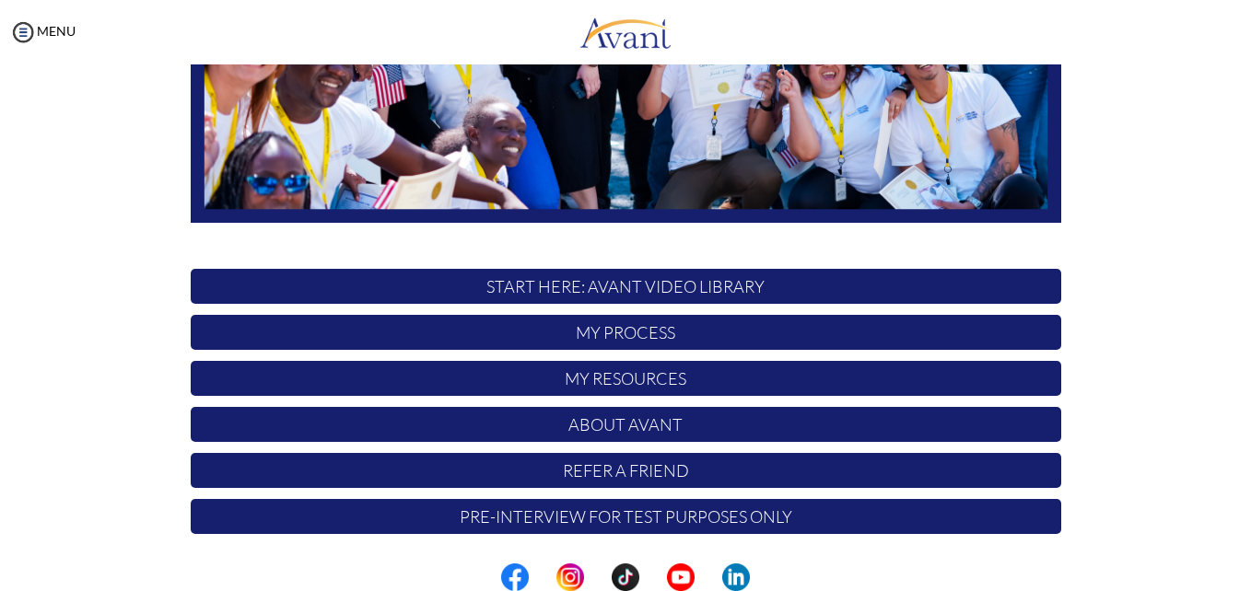
click at [631, 327] on p "My Process" at bounding box center [626, 332] width 871 height 35
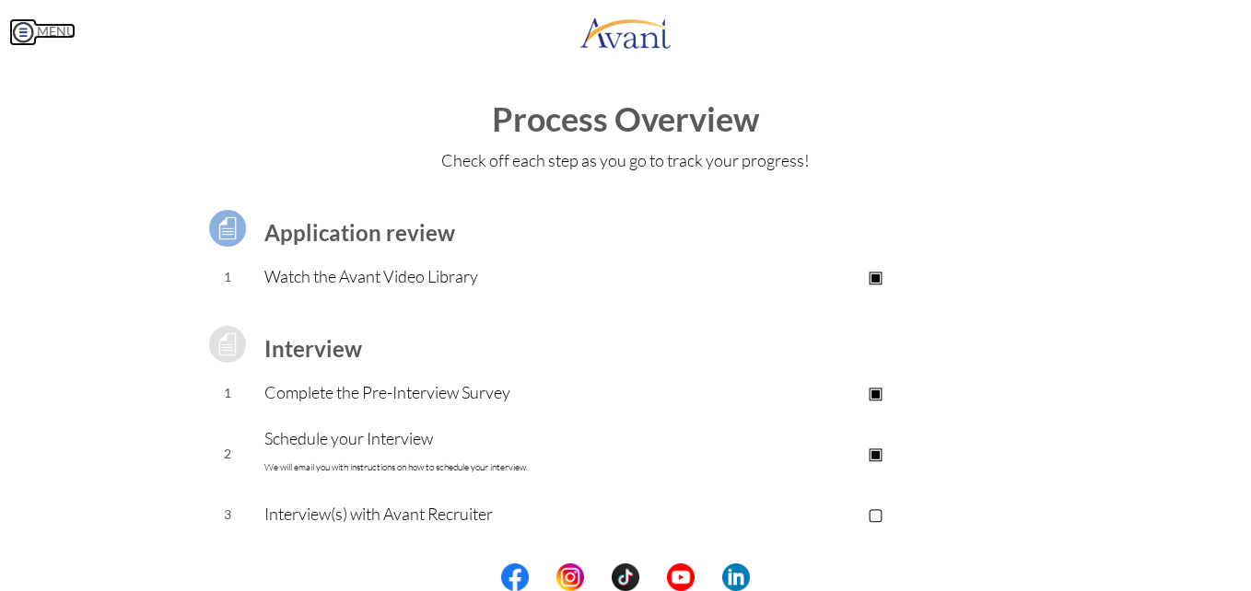
click at [22, 32] on img at bounding box center [23, 32] width 28 height 28
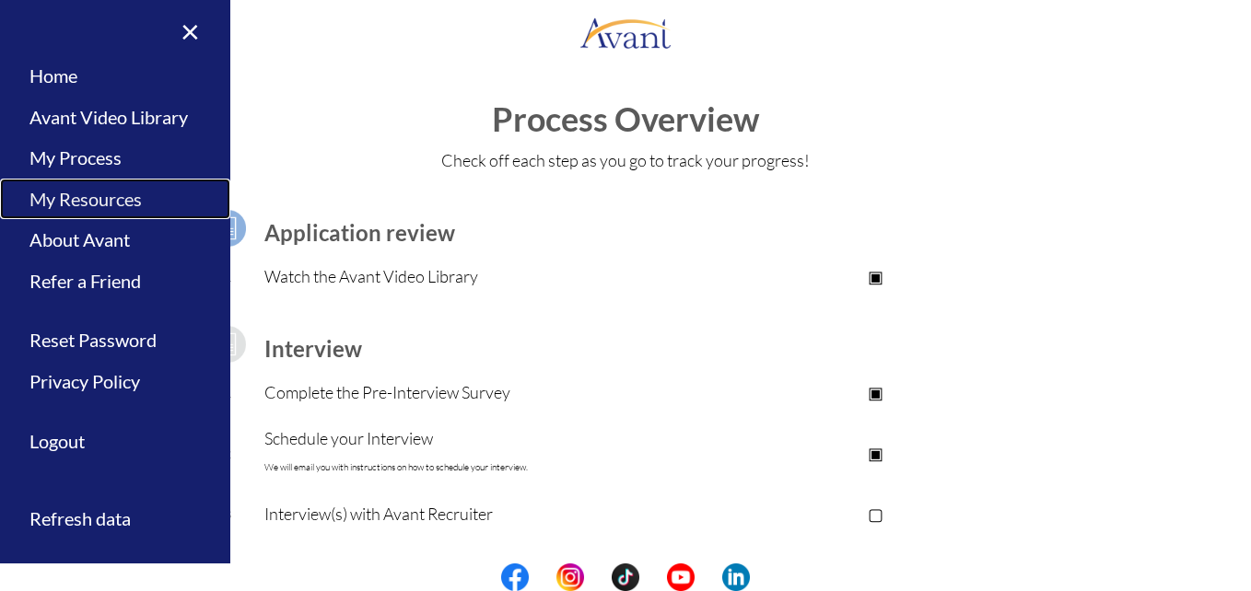
click at [111, 204] on link "My Resources" at bounding box center [115, 199] width 230 height 41
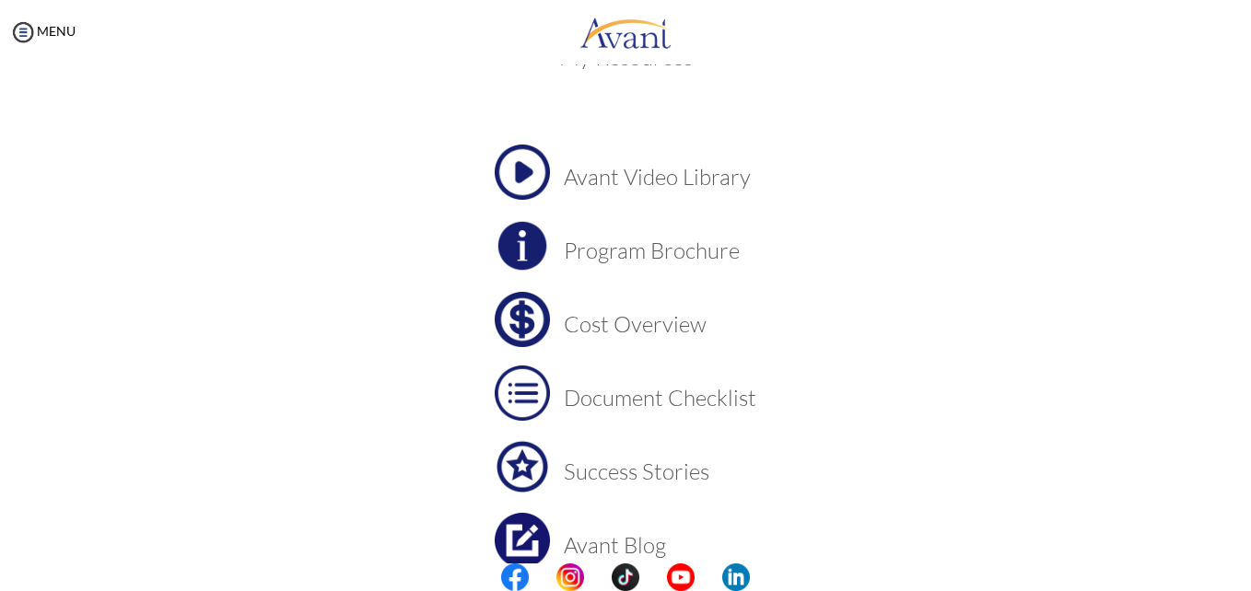
scroll to position [53, 0]
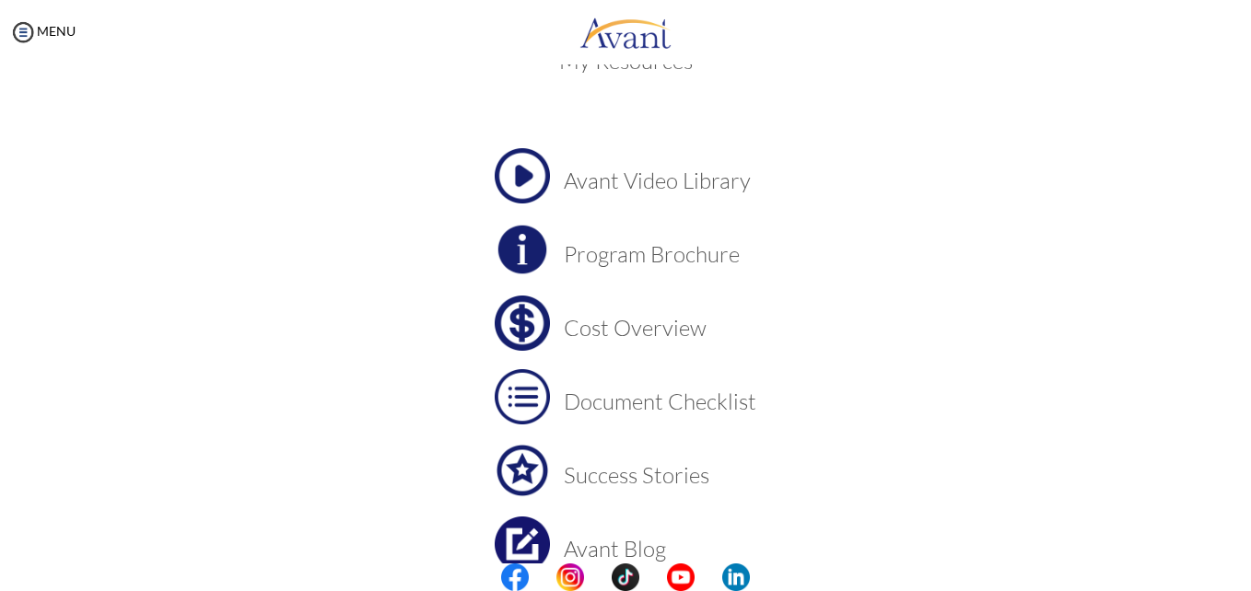
click at [656, 328] on h3 "Cost Overview" at bounding box center [660, 328] width 193 height 24
click at [684, 170] on h3 "Avant Video Library" at bounding box center [660, 181] width 193 height 24
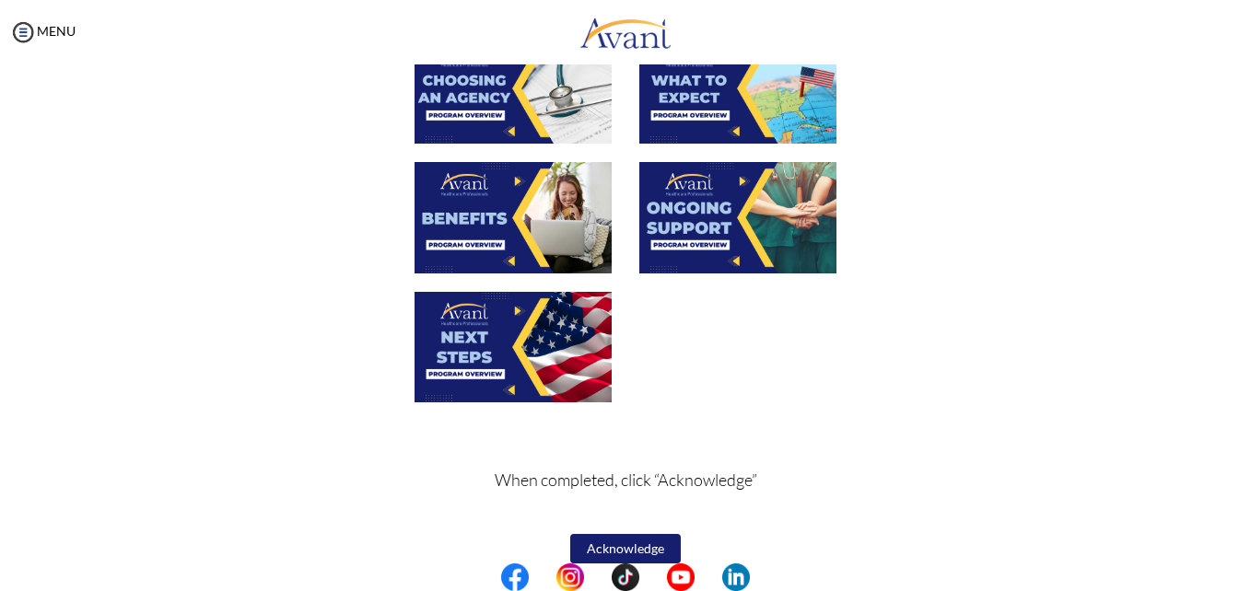
scroll to position [675, 0]
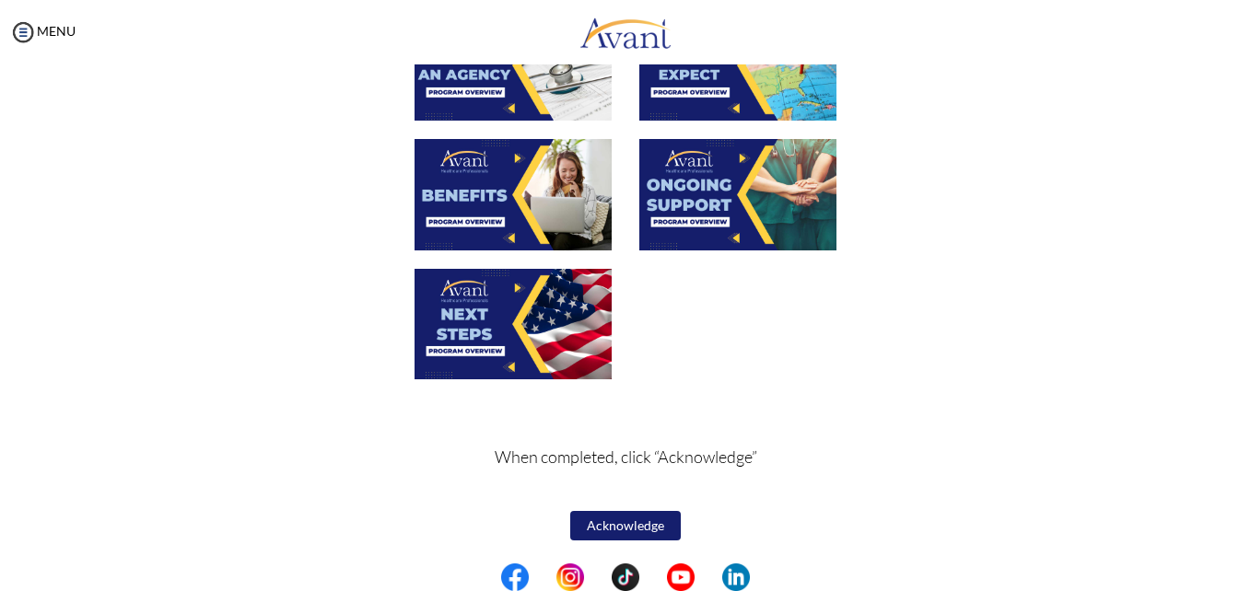
click at [614, 530] on button "Acknowledge" at bounding box center [625, 525] width 111 height 29
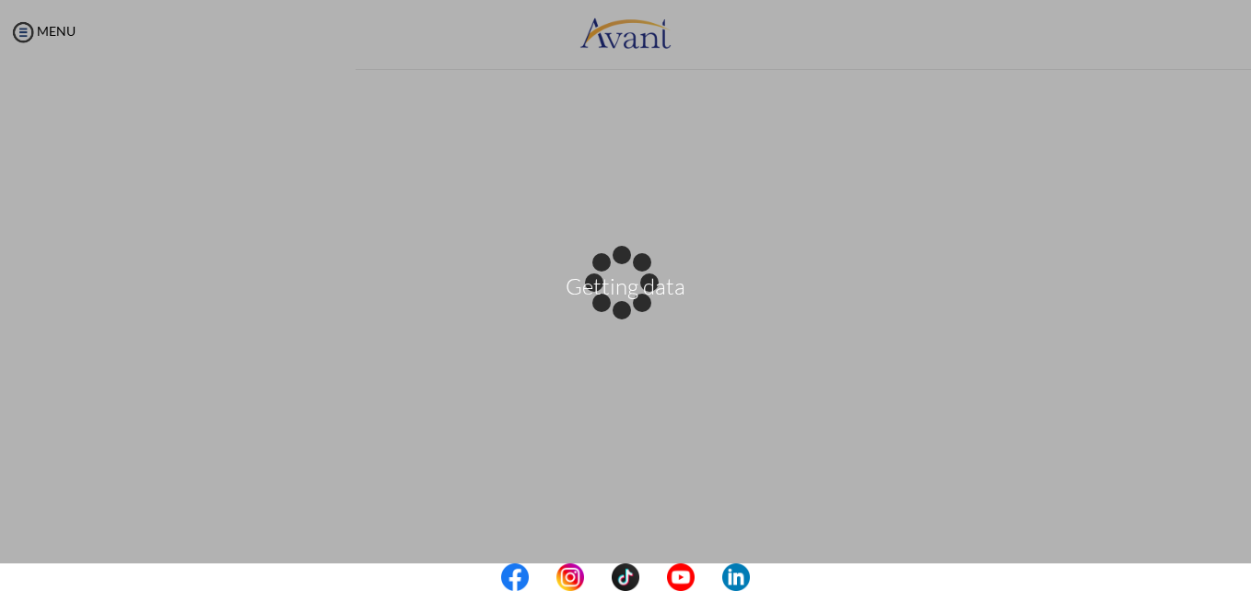
scroll to position [677, 0]
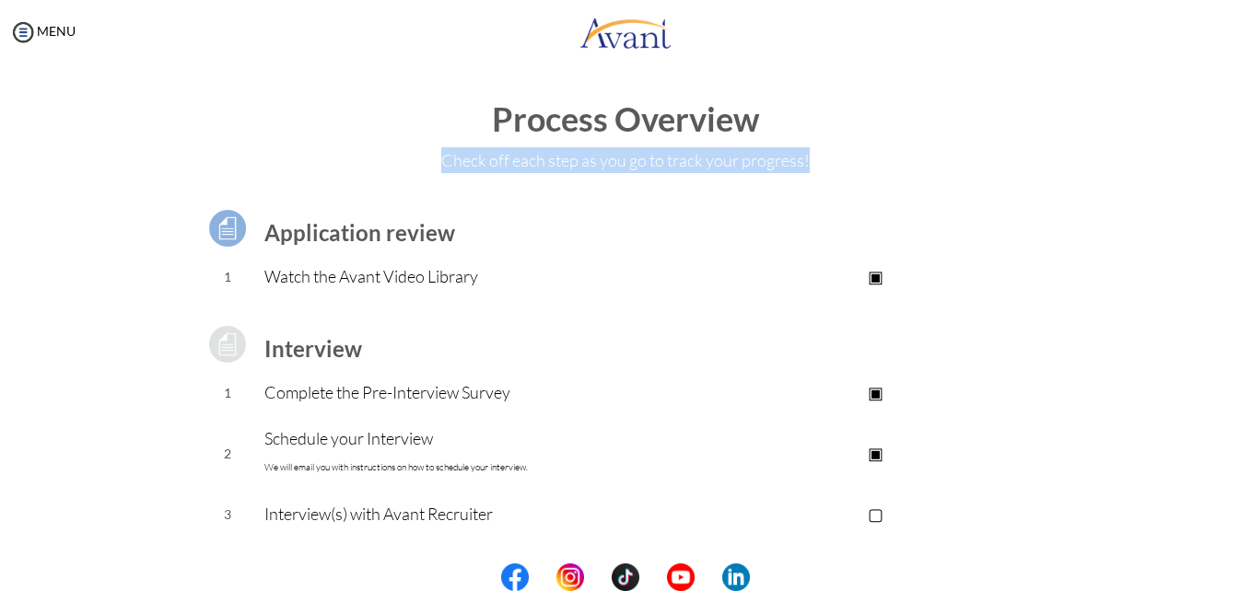
drag, startPoint x: 438, startPoint y: 157, endPoint x: 831, endPoint y: 149, distance: 393.4
click at [831, 149] on p "Check off each step as you go to track your progress!" at bounding box center [625, 160] width 1214 height 26
copy p "Check off each step as you go to track your progress!"
click at [216, 344] on img at bounding box center [228, 345] width 46 height 46
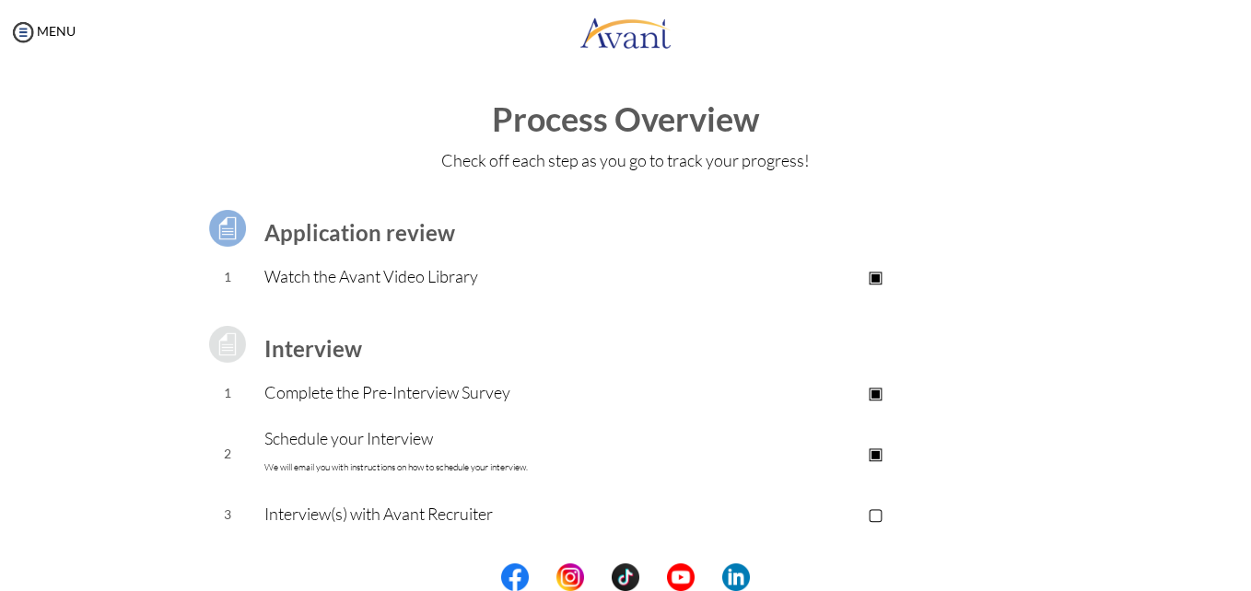
drag, startPoint x: 216, startPoint y: 344, endPoint x: 285, endPoint y: 345, distance: 68.2
click at [285, 345] on b "Interview" at bounding box center [313, 348] width 98 height 27
drag, startPoint x: 285, startPoint y: 345, endPoint x: 322, endPoint y: 400, distance: 66.2
click at [322, 400] on p "Complete the Pre-Interview Survey" at bounding box center [477, 393] width 427 height 26
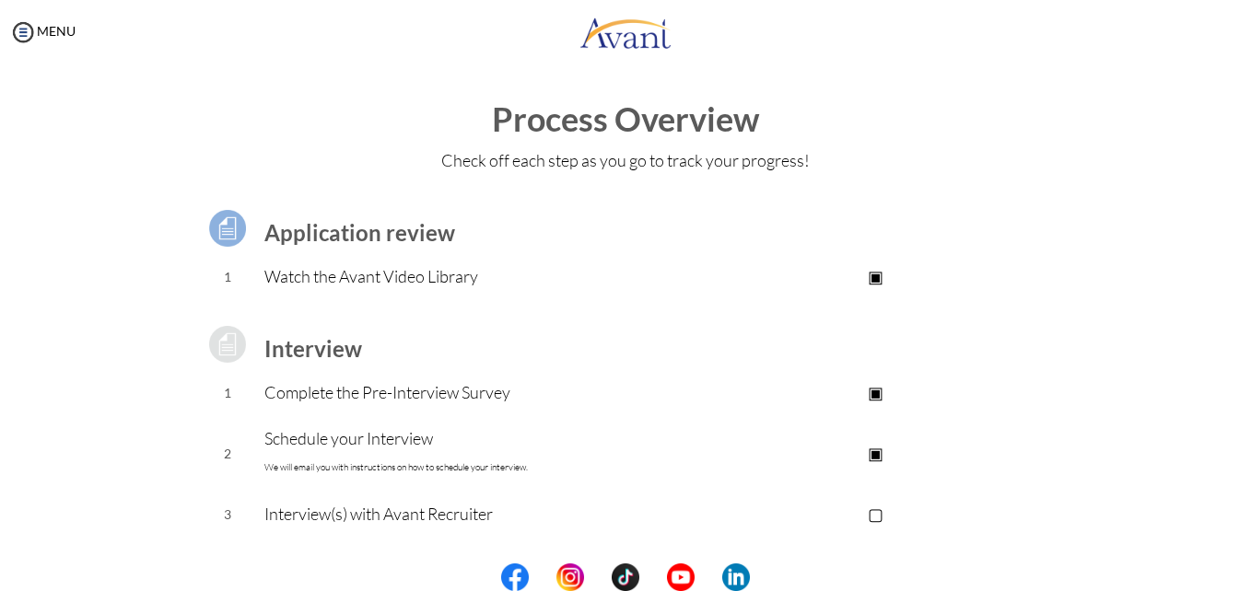
click at [345, 398] on p "Complete the Pre-Interview Survey" at bounding box center [477, 393] width 427 height 26
drag, startPoint x: 517, startPoint y: 390, endPoint x: 258, endPoint y: 389, distance: 258.9
click at [264, 389] on p "Complete the Pre-Interview Survey" at bounding box center [477, 393] width 427 height 26
copy p "Complete the Pre-Interview Survey"
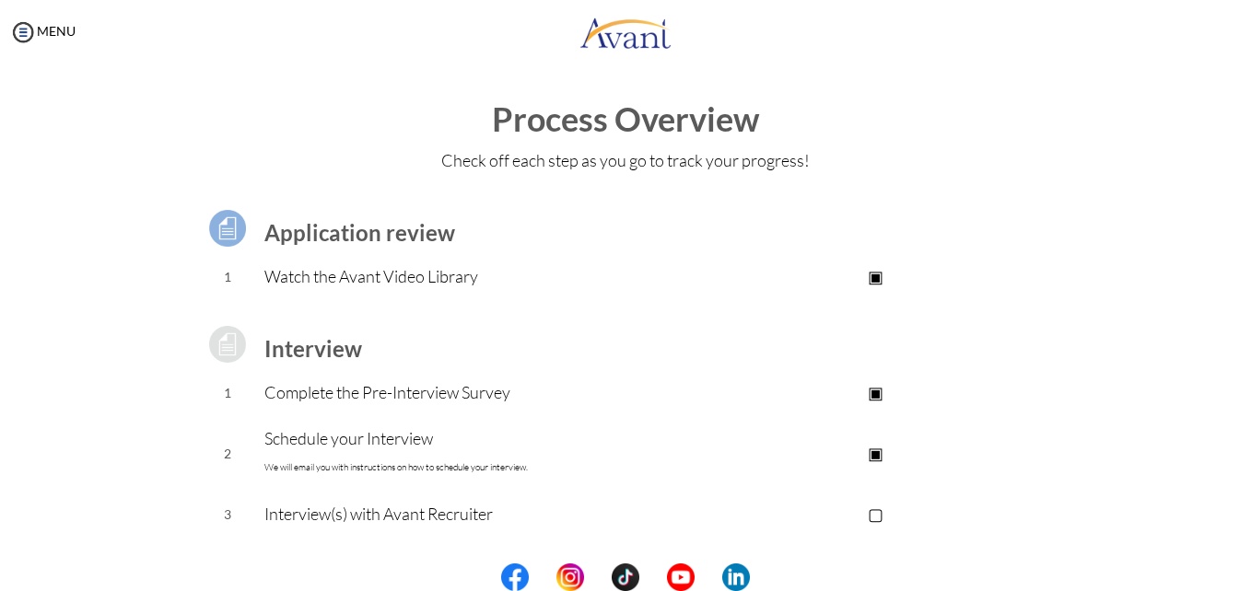
click at [873, 394] on p "▣" at bounding box center [875, 393] width 369 height 26
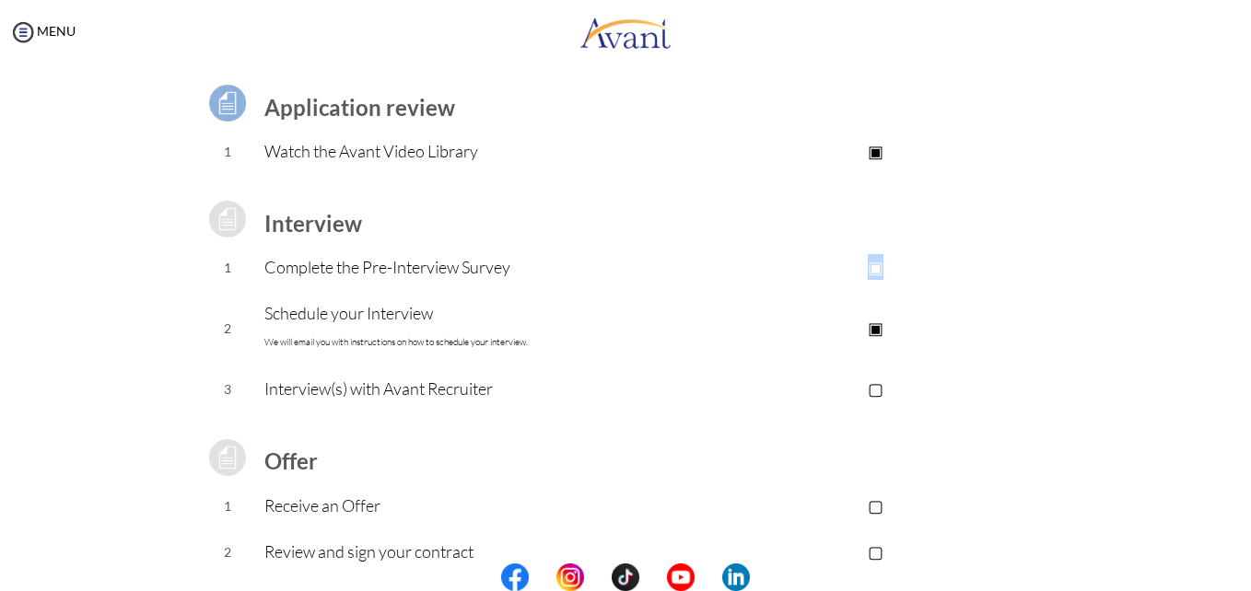
scroll to position [128, 0]
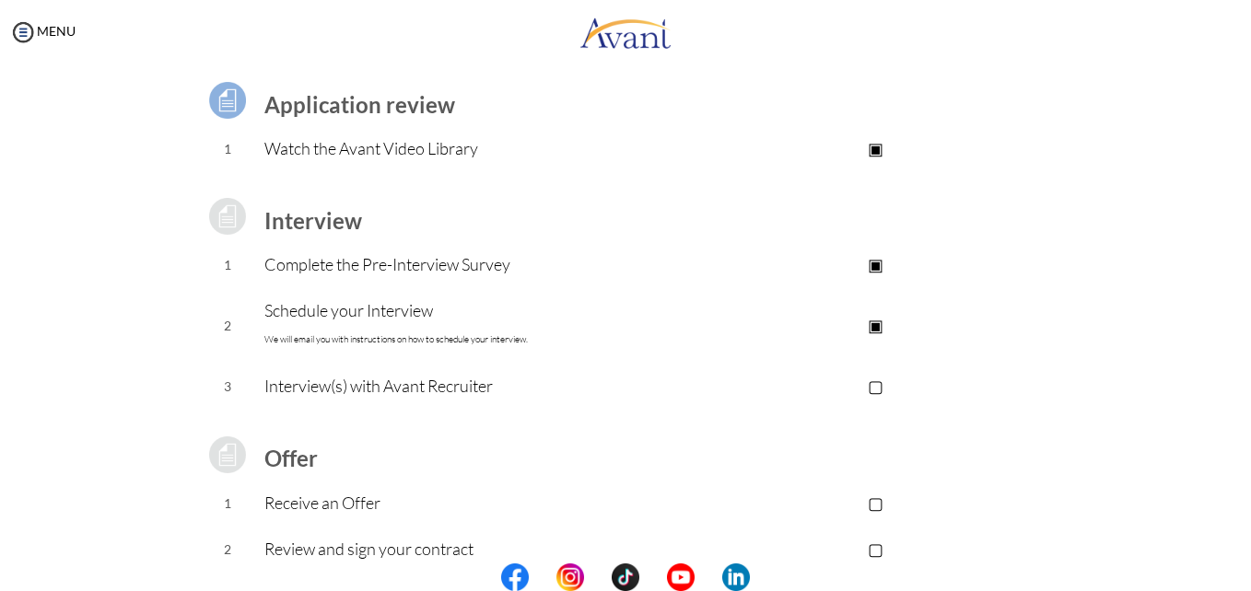
click at [873, 326] on p "▣" at bounding box center [875, 325] width 369 height 26
click at [873, 326] on p "▢" at bounding box center [875, 325] width 369 height 26
click at [873, 326] on p "▣" at bounding box center [875, 325] width 369 height 26
click at [873, 326] on p "▢" at bounding box center [875, 325] width 369 height 26
click at [873, 326] on p "▣" at bounding box center [875, 325] width 369 height 26
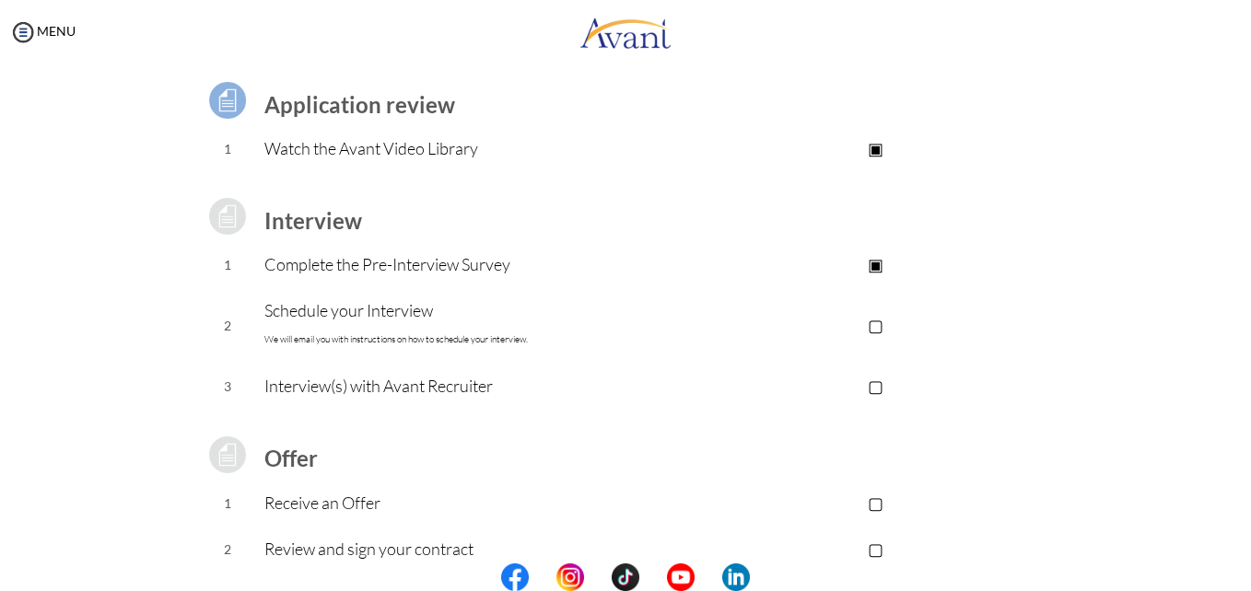
click at [873, 326] on p "▢" at bounding box center [875, 325] width 369 height 26
click at [873, 326] on p "▣" at bounding box center [875, 325] width 369 height 26
click at [316, 387] on p "Interview(s) with Avant Recruiter" at bounding box center [477, 386] width 427 height 26
drag, startPoint x: 375, startPoint y: 509, endPoint x: 245, endPoint y: 492, distance: 131.1
click at [245, 492] on tr "1 Receive an Offer ▢" at bounding box center [626, 504] width 871 height 46
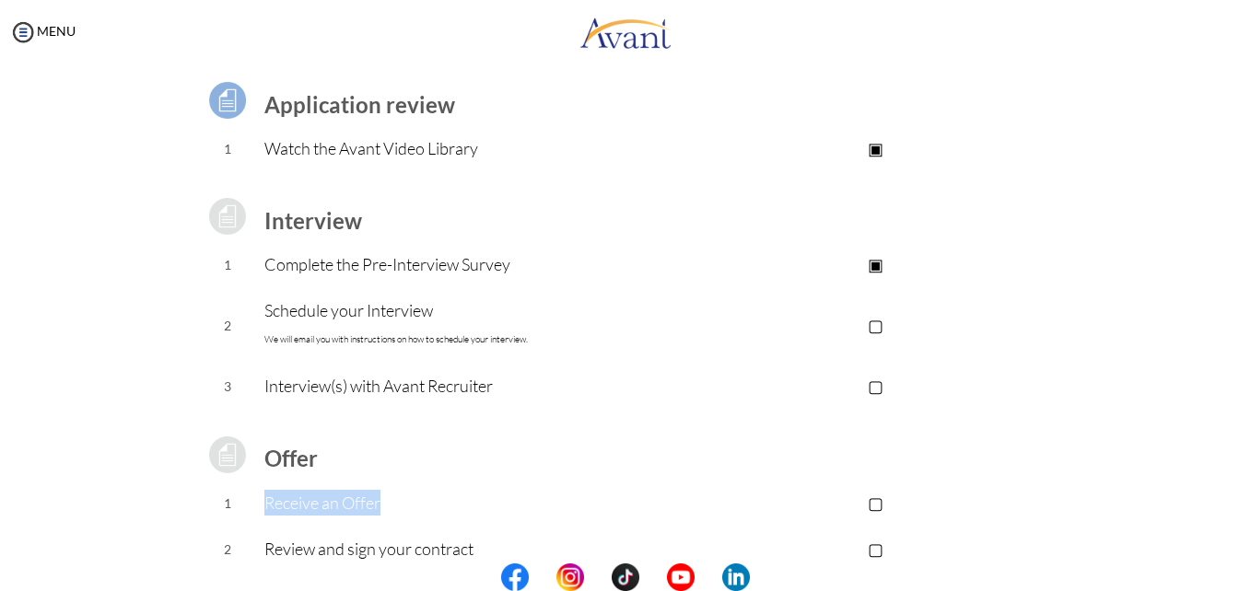
copy tr "Receive an Offer"
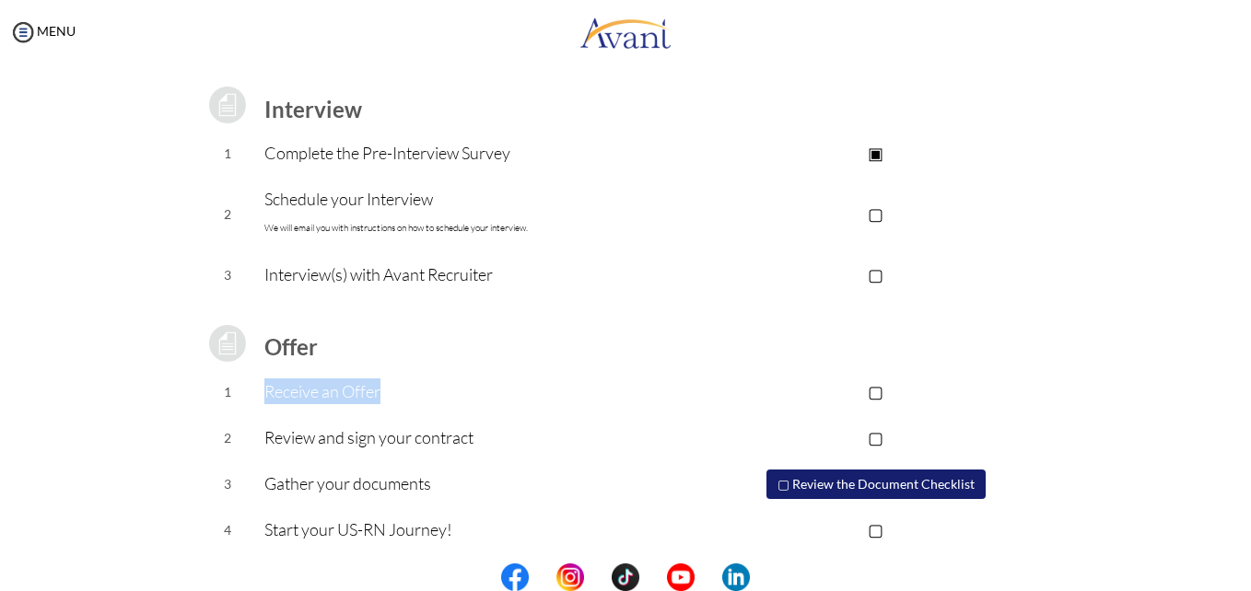
scroll to position [247, 0]
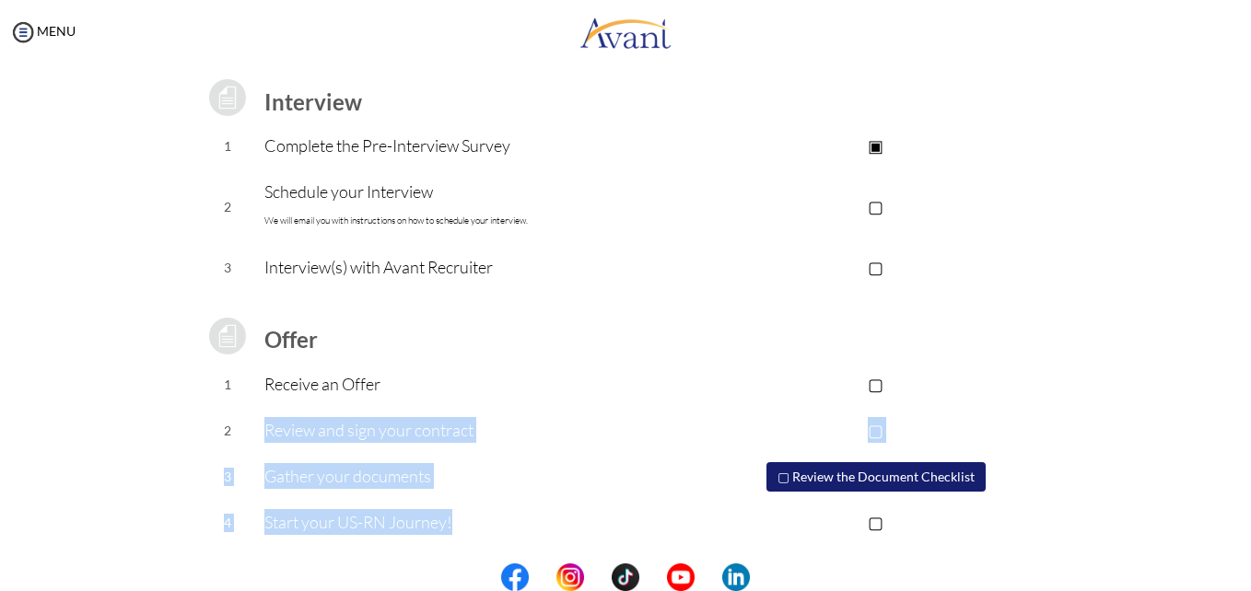
drag, startPoint x: 258, startPoint y: 436, endPoint x: 458, endPoint y: 526, distance: 219.3
click at [458, 526] on tbody "Application review 1 Watch the Avant Video Library ▣ Avant Video Library Interv…" at bounding box center [626, 241] width 871 height 609
copy tbody "Review and sign your contract ▢ 3 Gather your documents ▢ Review the Document C…"
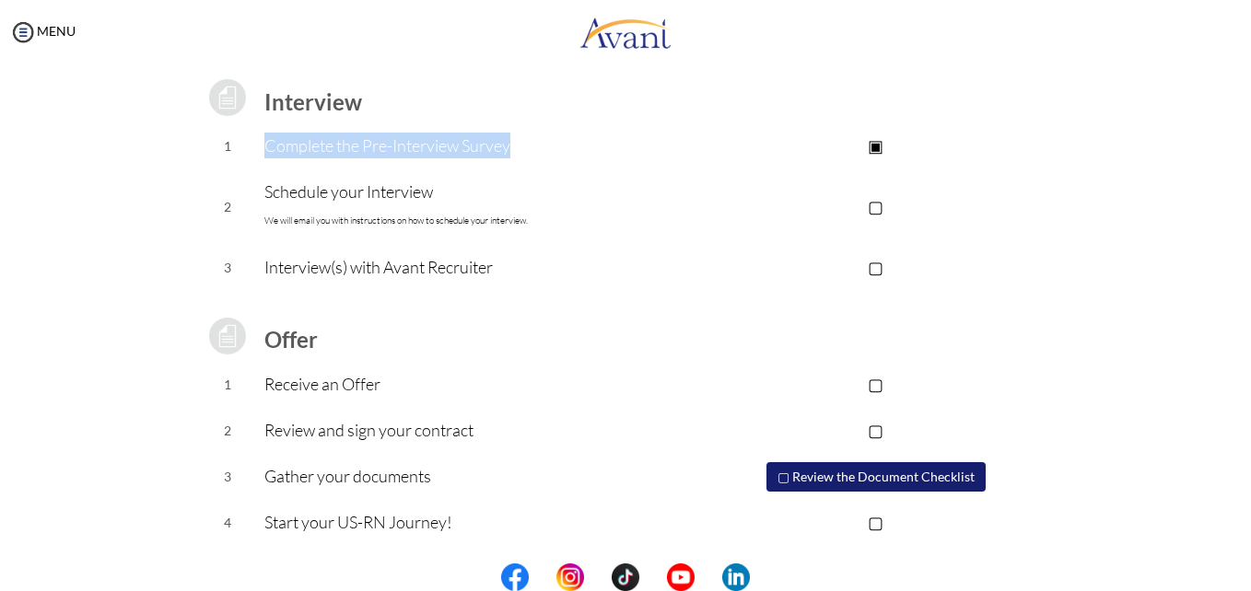
drag, startPoint x: 256, startPoint y: 145, endPoint x: 536, endPoint y: 150, distance: 280.1
click at [536, 150] on tr "1 Complete the Pre-Interview Survey ▣ Take the Pre-Interview Survey" at bounding box center [626, 146] width 871 height 46
copy tr "Complete the Pre-Interview Survey"
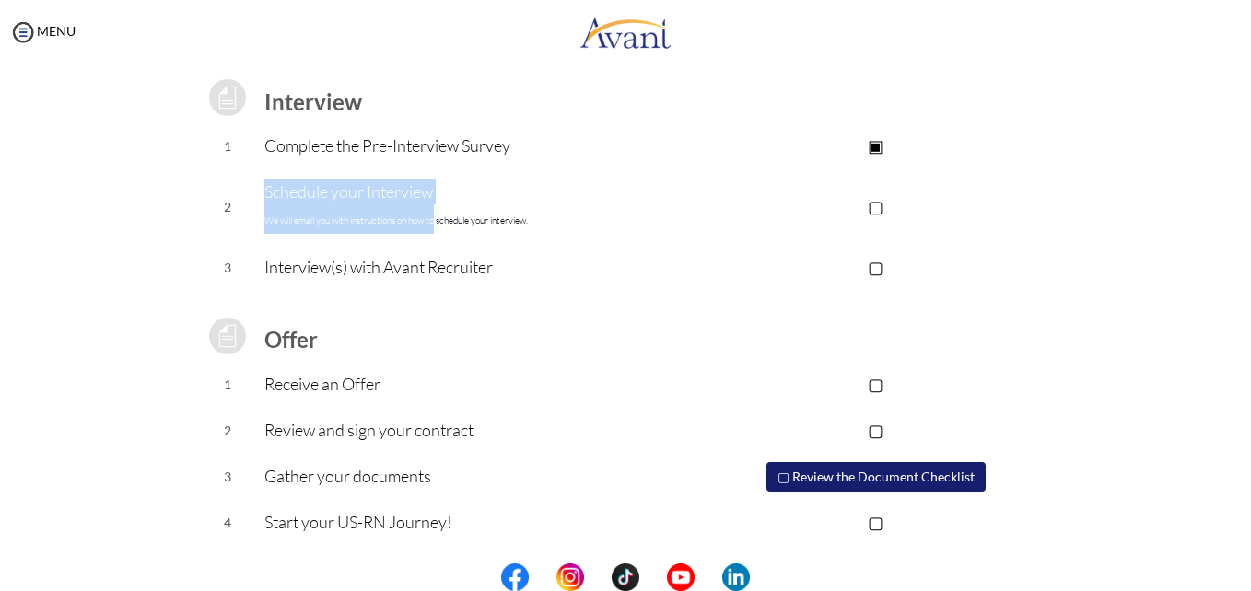
drag, startPoint x: 255, startPoint y: 193, endPoint x: 433, endPoint y: 220, distance: 179.9
click at [433, 220] on tr "2 Schedule your Interview We will email you with instructions on how to schedul…" at bounding box center [626, 208] width 871 height 76
copy tr "Schedule your Interview We will email you with instructions on how to"
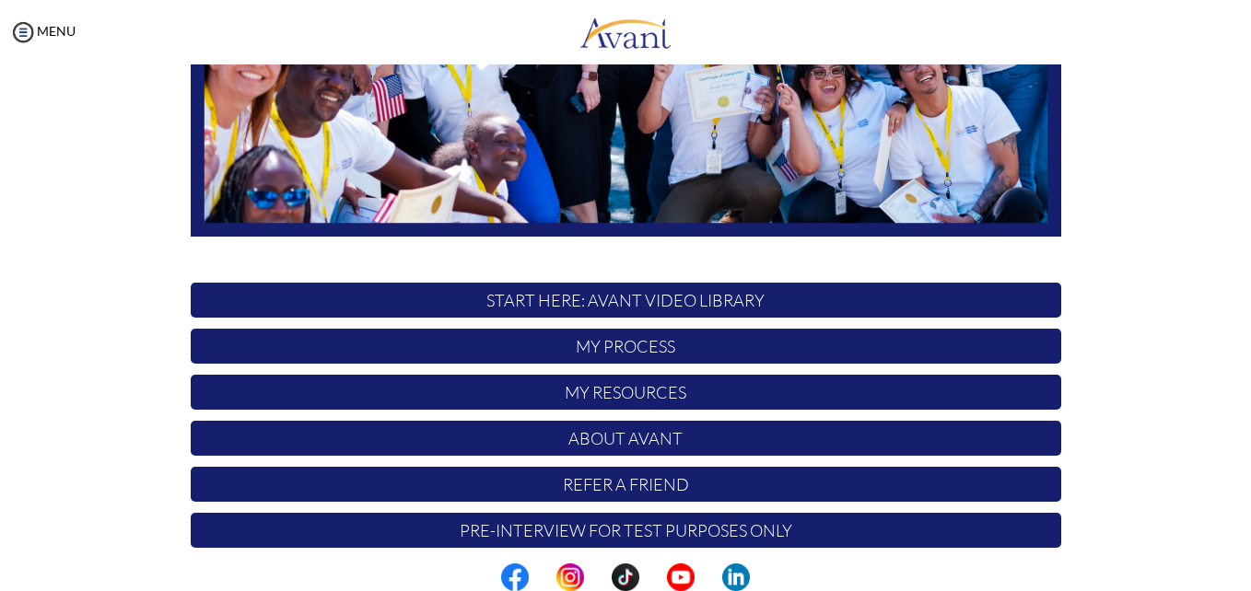
scroll to position [432, 0]
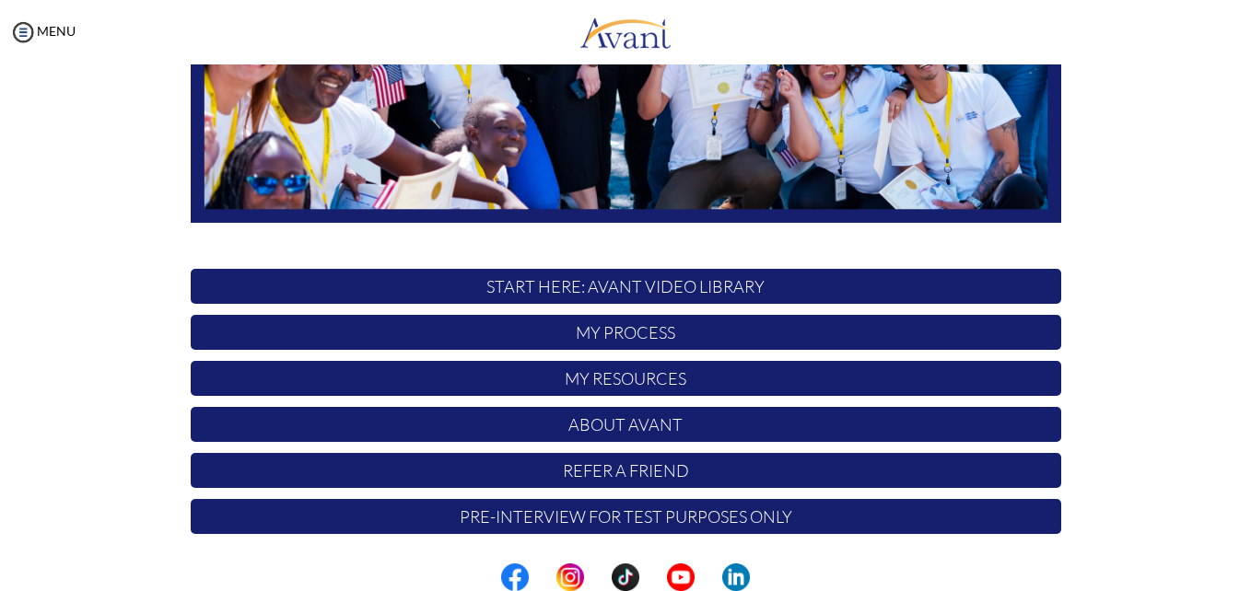
click at [635, 339] on p "My Process" at bounding box center [626, 332] width 871 height 35
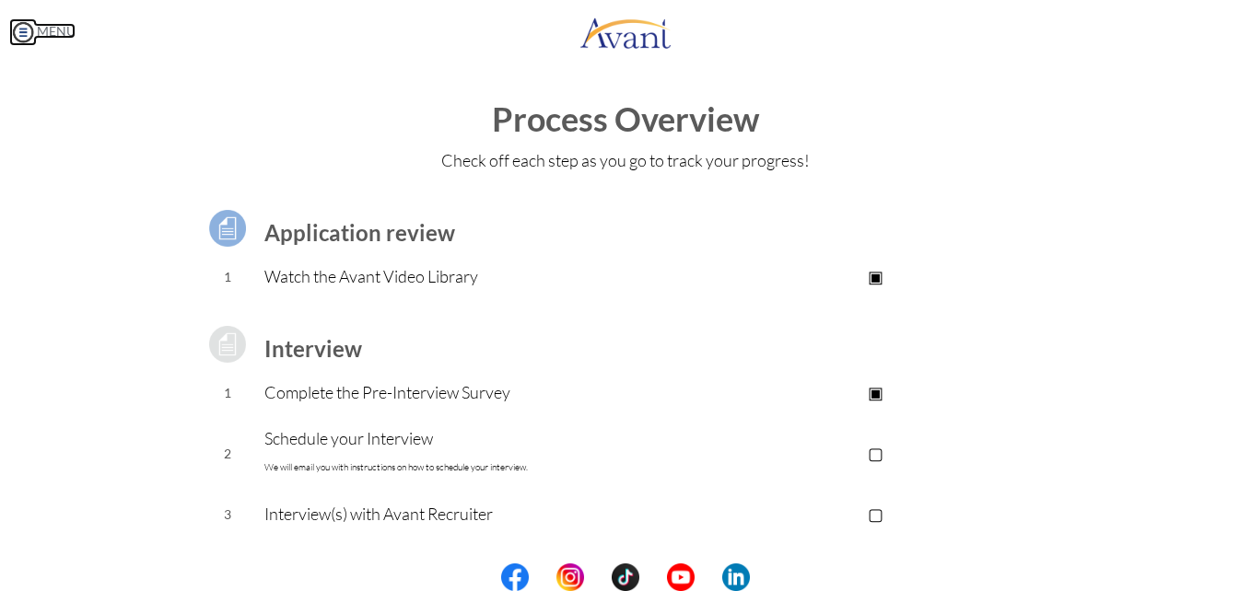
click at [27, 40] on img at bounding box center [23, 32] width 28 height 28
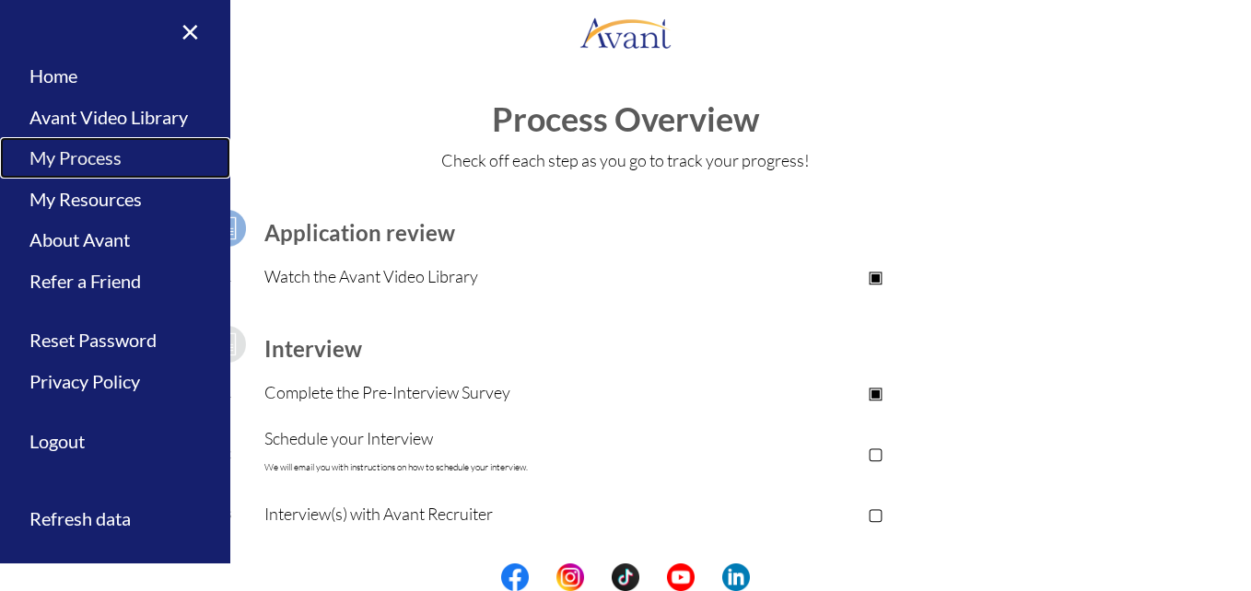
click at [107, 158] on link "My Process" at bounding box center [115, 157] width 230 height 41
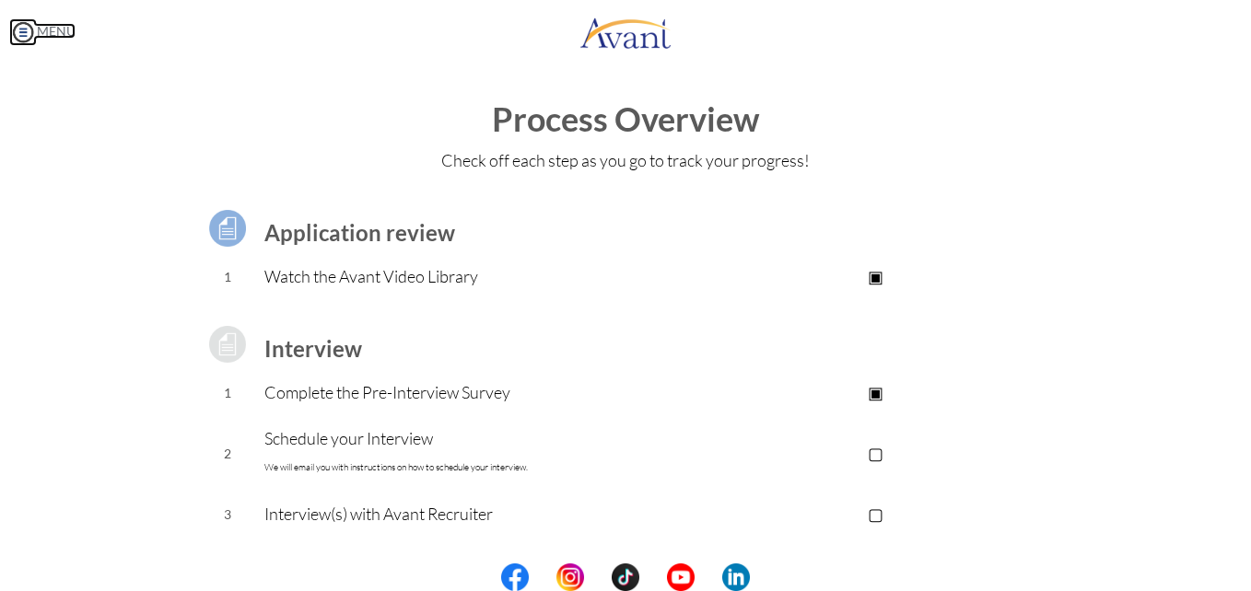
click at [29, 32] on img at bounding box center [23, 32] width 28 height 28
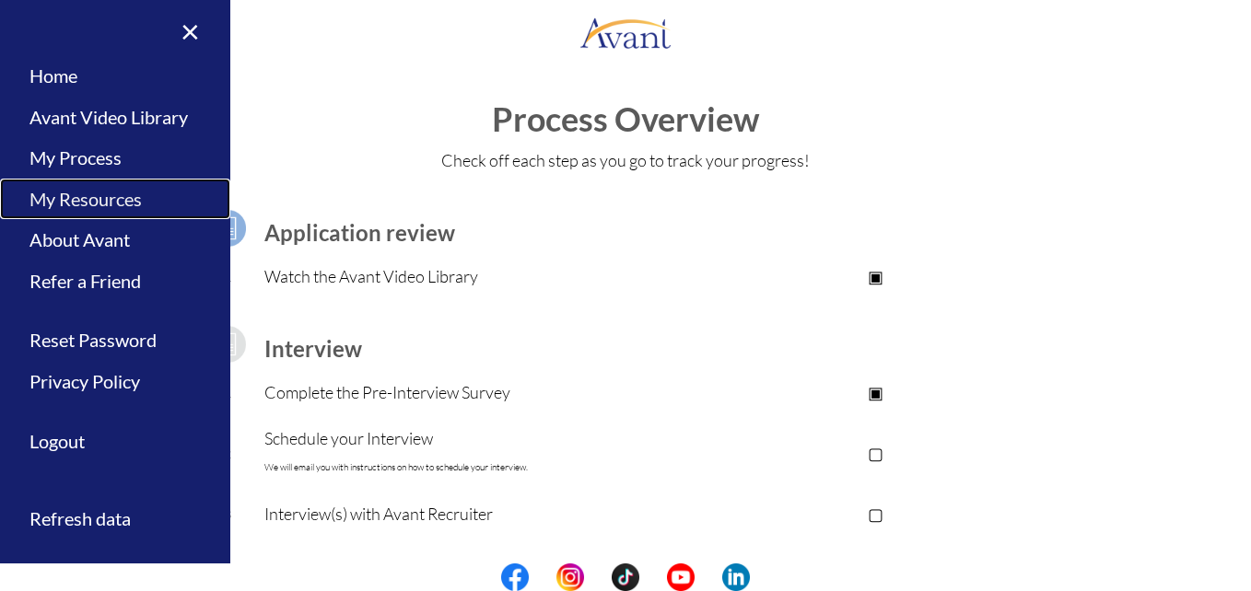
click at [69, 207] on link "My Resources" at bounding box center [115, 199] width 230 height 41
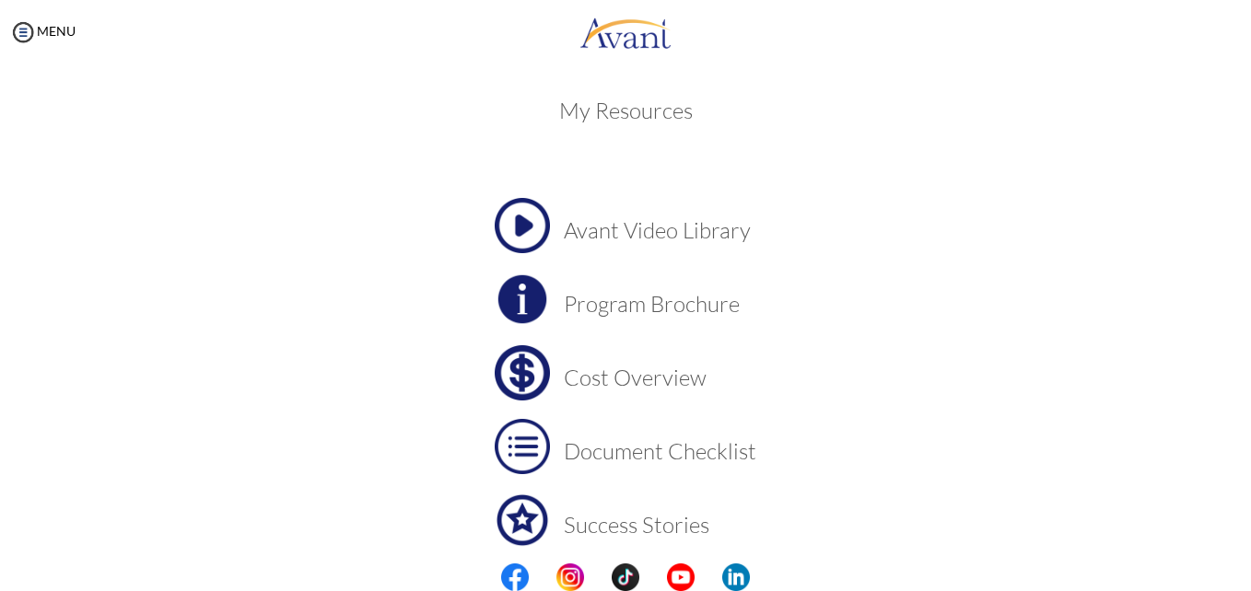
scroll to position [0, 0]
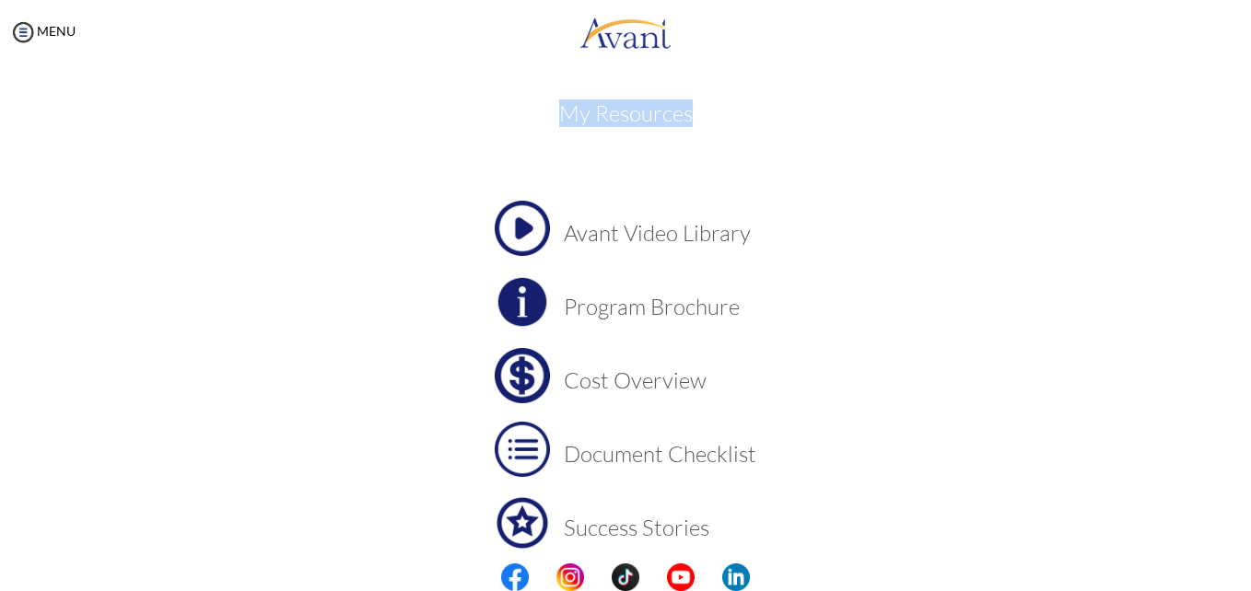
drag, startPoint x: 698, startPoint y: 111, endPoint x: 537, endPoint y: 116, distance: 161.3
click at [537, 116] on h3 "My Resources" at bounding box center [626, 113] width 871 height 24
copy h3 "My Resources"
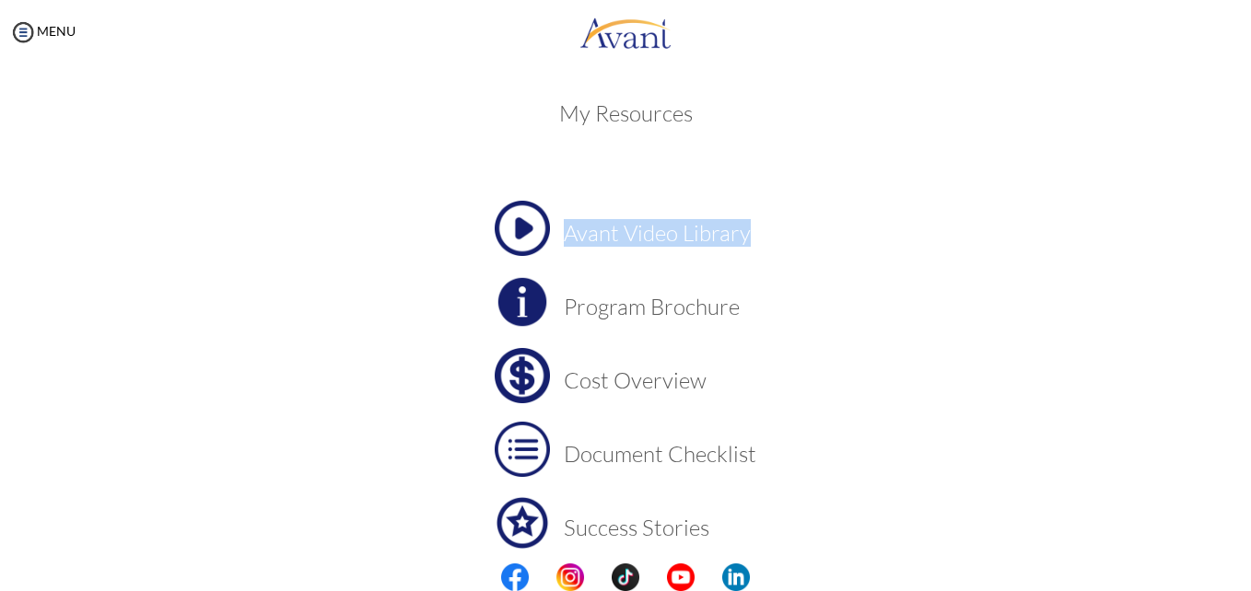
drag, startPoint x: 556, startPoint y: 236, endPoint x: 745, endPoint y: 245, distance: 189.1
click at [745, 245] on h3 "Avant Video Library" at bounding box center [660, 233] width 193 height 24
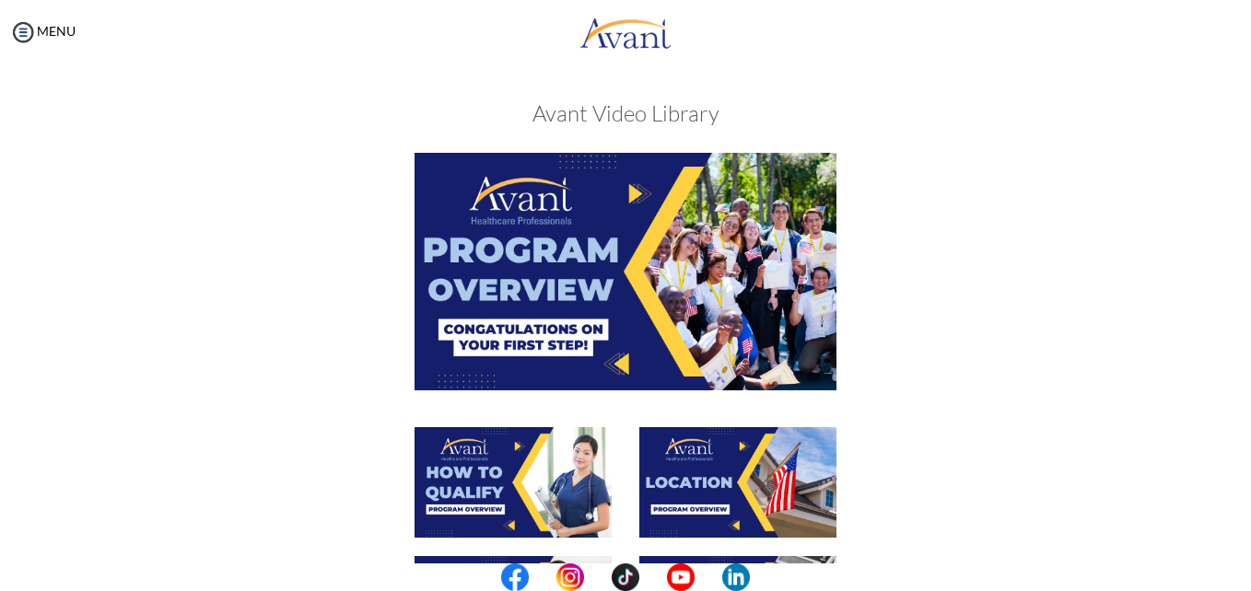
copy h3 "Avant Video Library"
click at [1202, 103] on h3 "Avant Video Library" at bounding box center [625, 113] width 1214 height 24
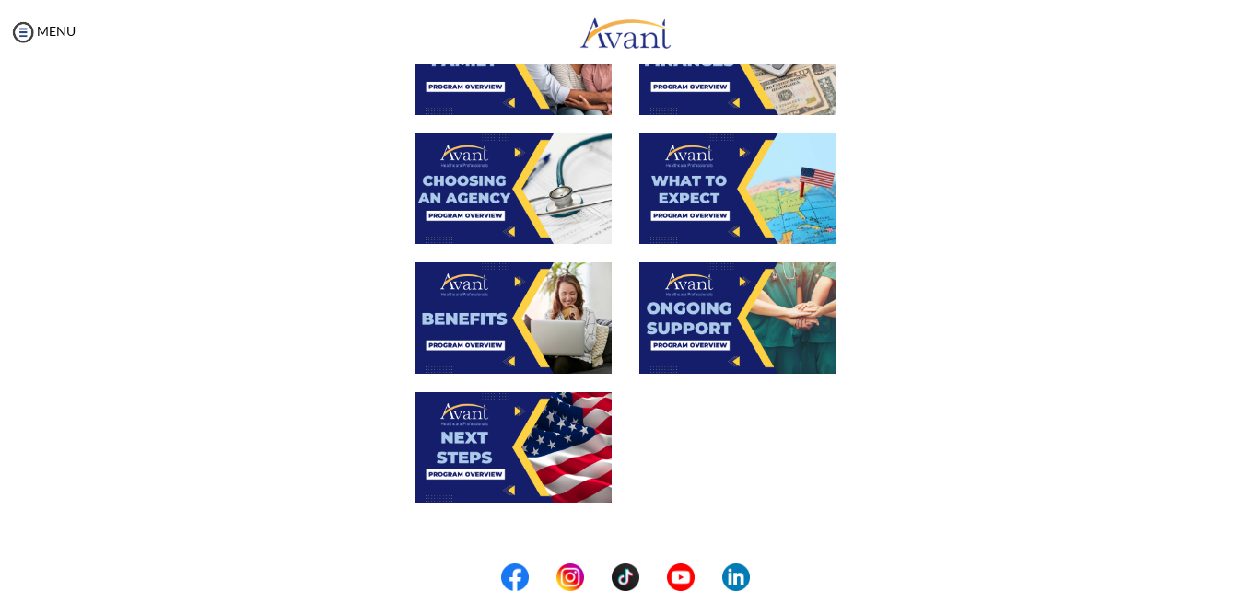
scroll to position [539, 0]
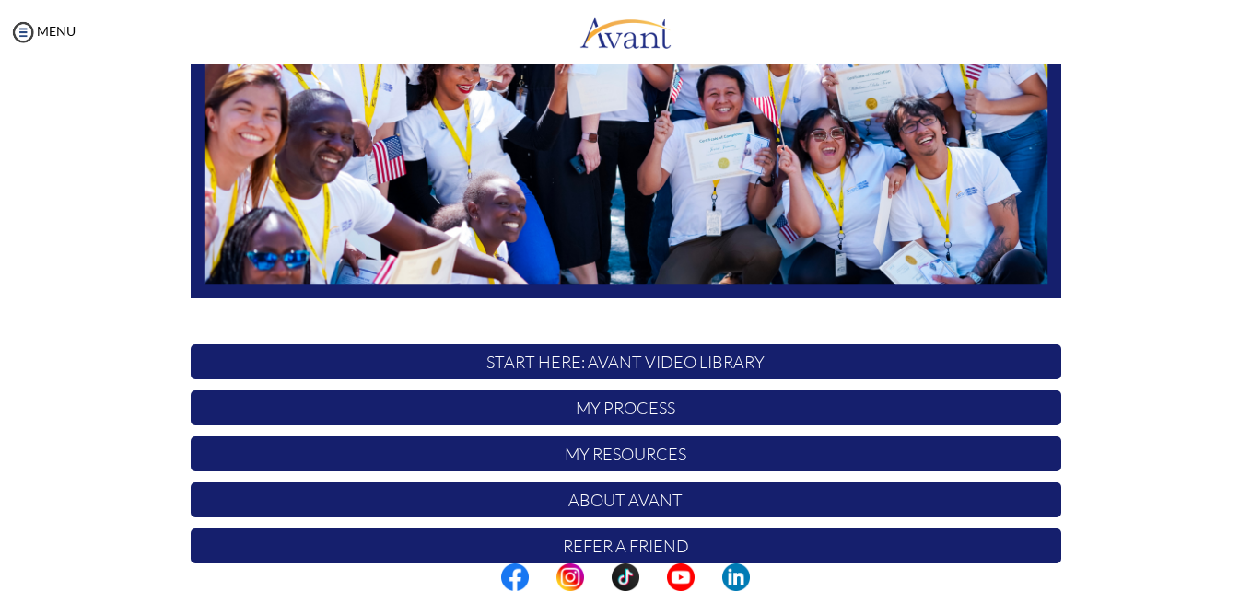
scroll to position [432, 0]
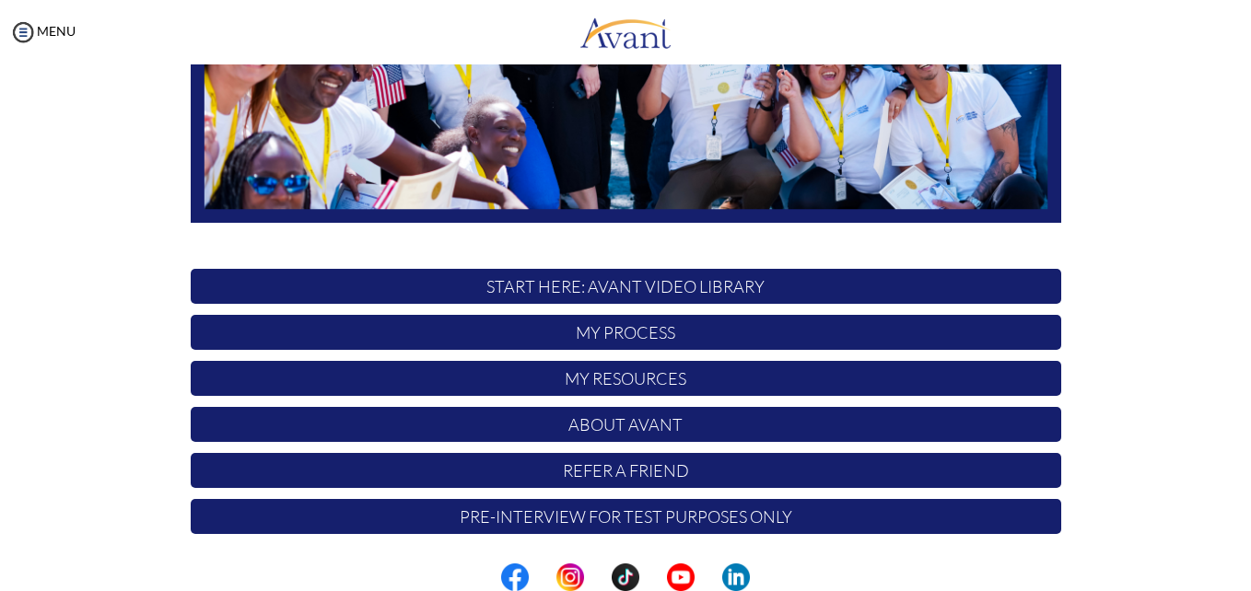
click at [679, 287] on p "START HERE: Avant Video Library" at bounding box center [626, 286] width 871 height 35
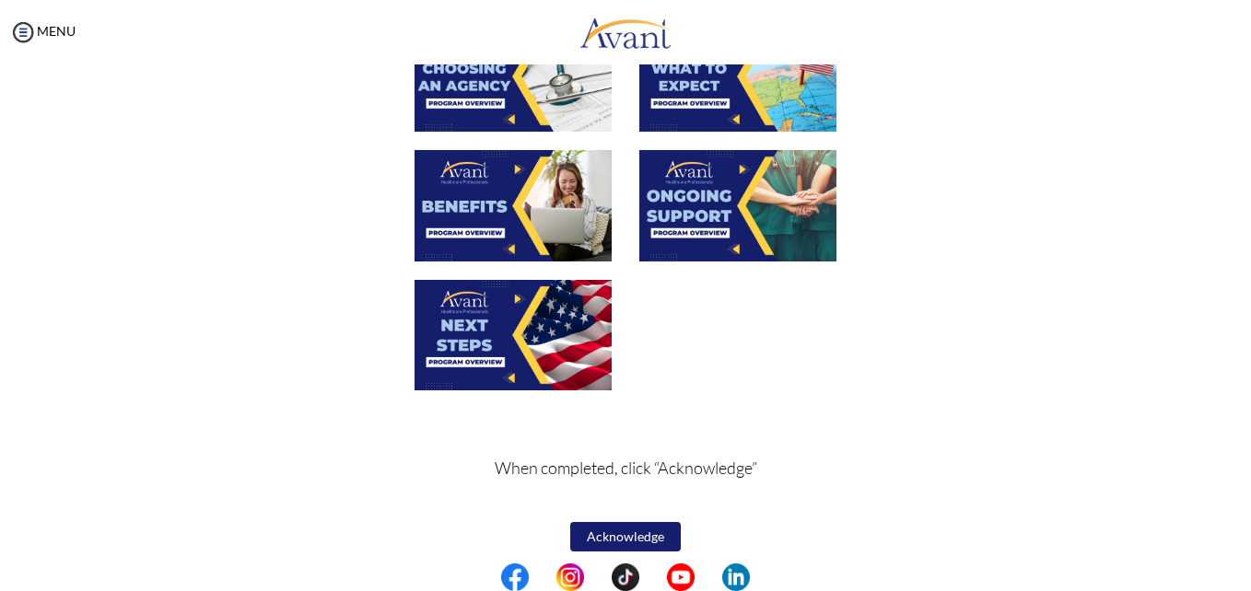
scroll to position [0, 0]
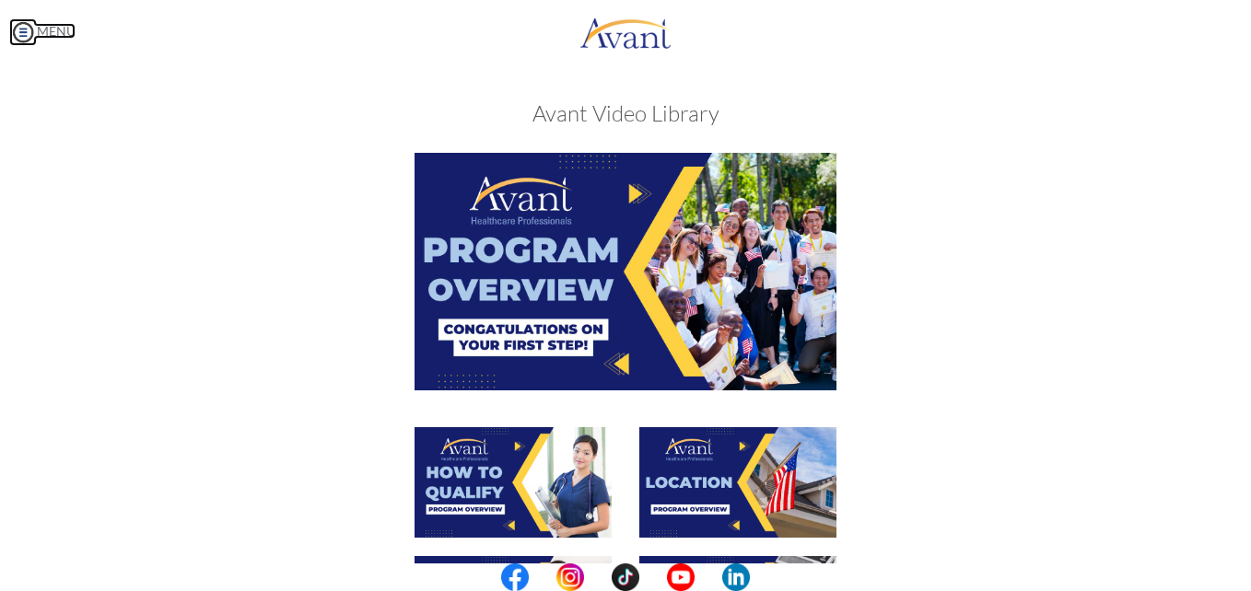
click at [26, 30] on img at bounding box center [23, 32] width 28 height 28
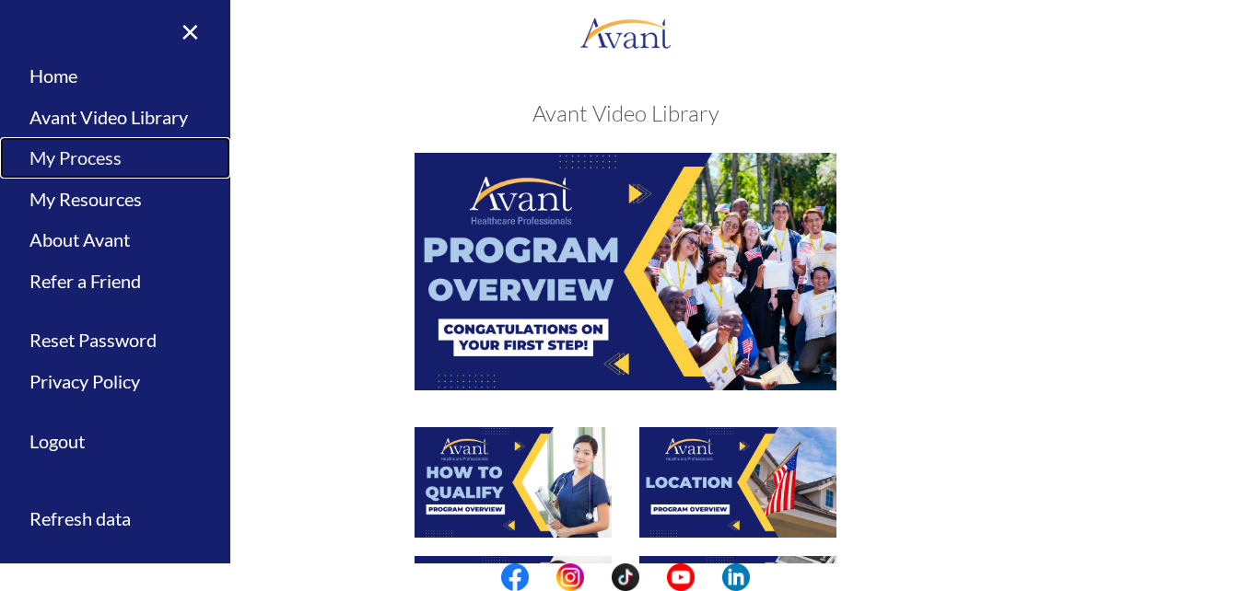
click at [91, 163] on link "My Process" at bounding box center [115, 157] width 230 height 41
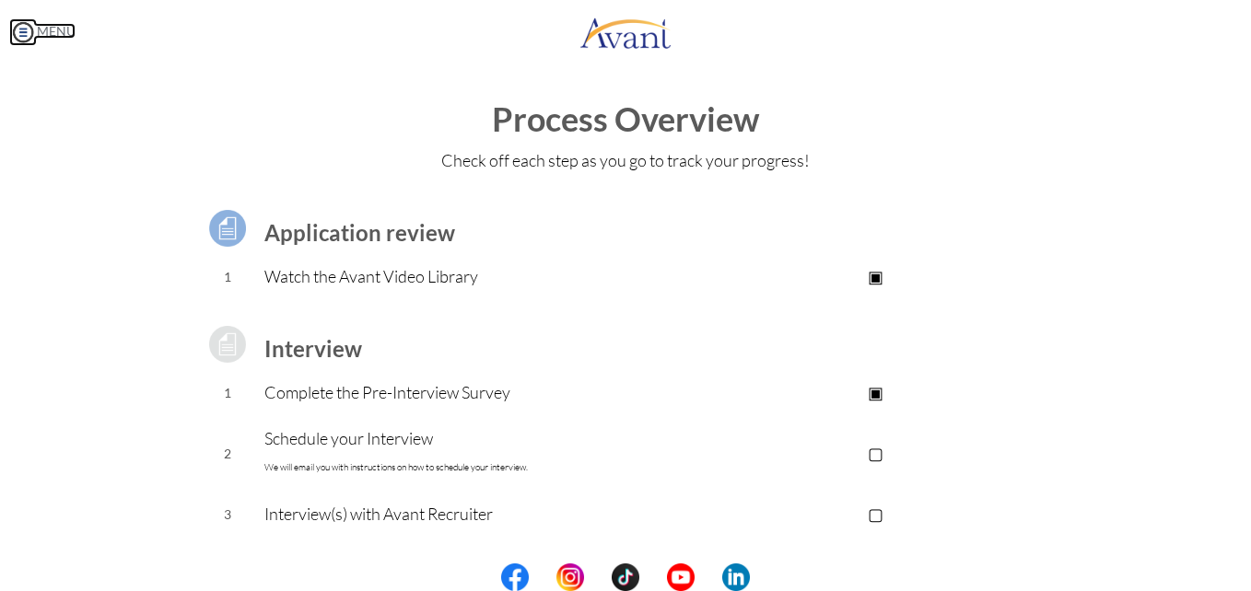
click at [22, 27] on img at bounding box center [23, 32] width 28 height 28
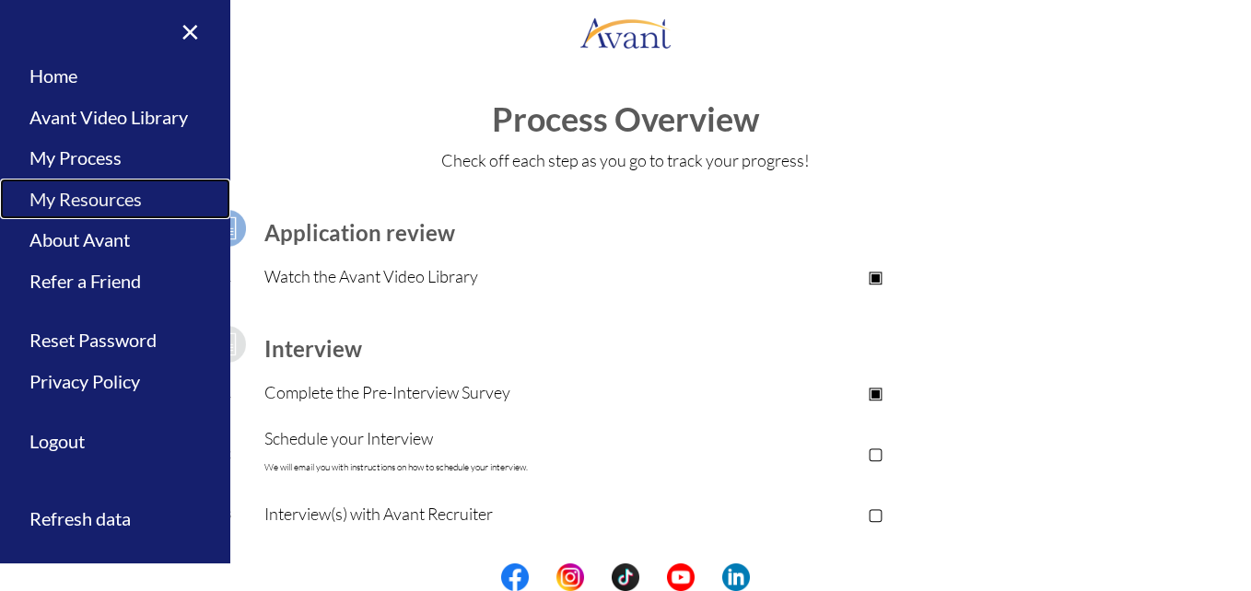
click at [117, 204] on link "My Resources" at bounding box center [115, 199] width 230 height 41
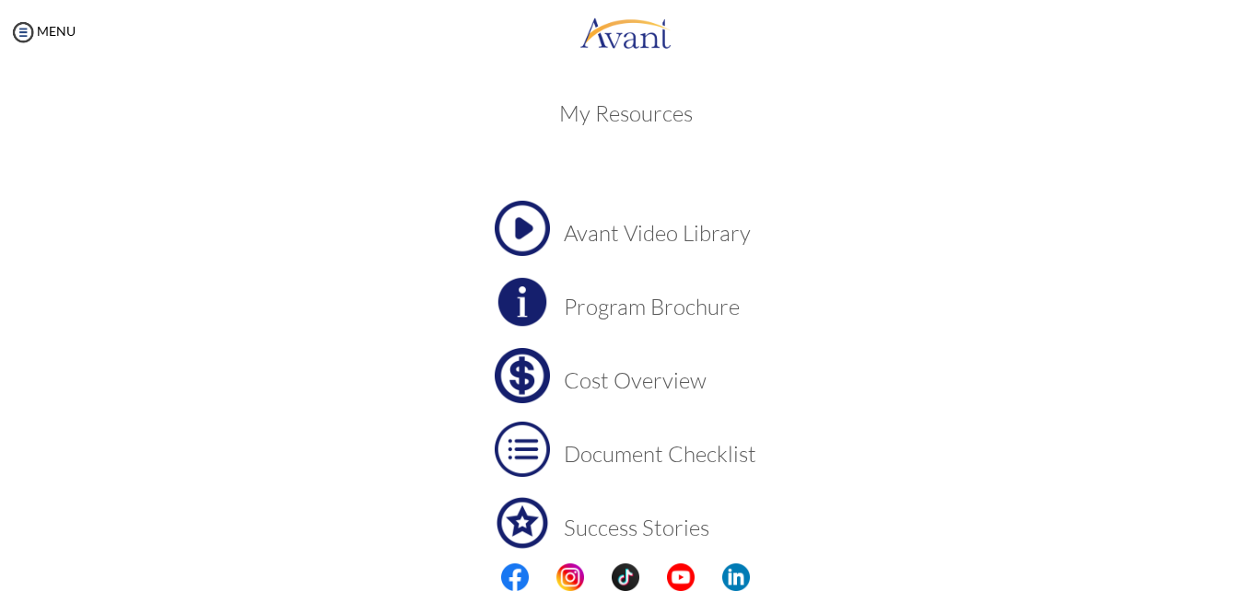
click at [683, 315] on h3 "Program Brochure" at bounding box center [660, 307] width 193 height 24
